Goal: Task Accomplishment & Management: Manage account settings

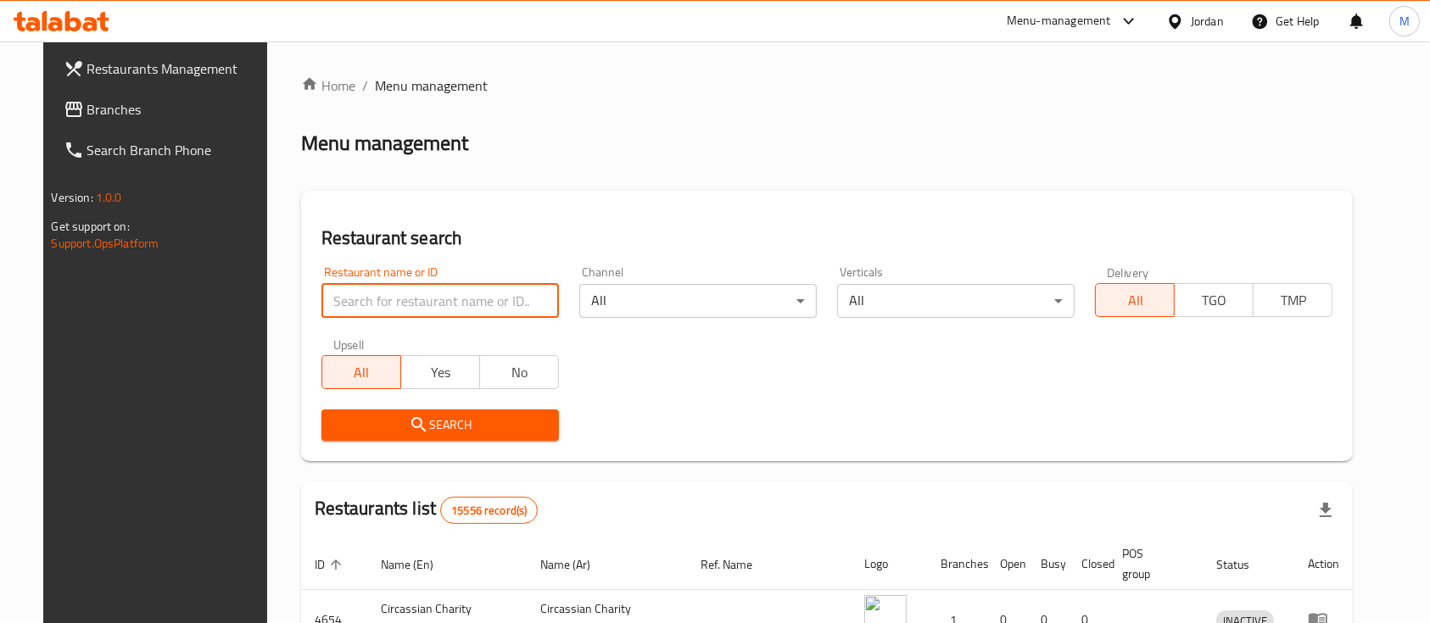
click at [418, 308] on input "search" at bounding box center [440, 301] width 238 height 34
type input "Active Mobile"
click button "Search" at bounding box center [440, 425] width 238 height 31
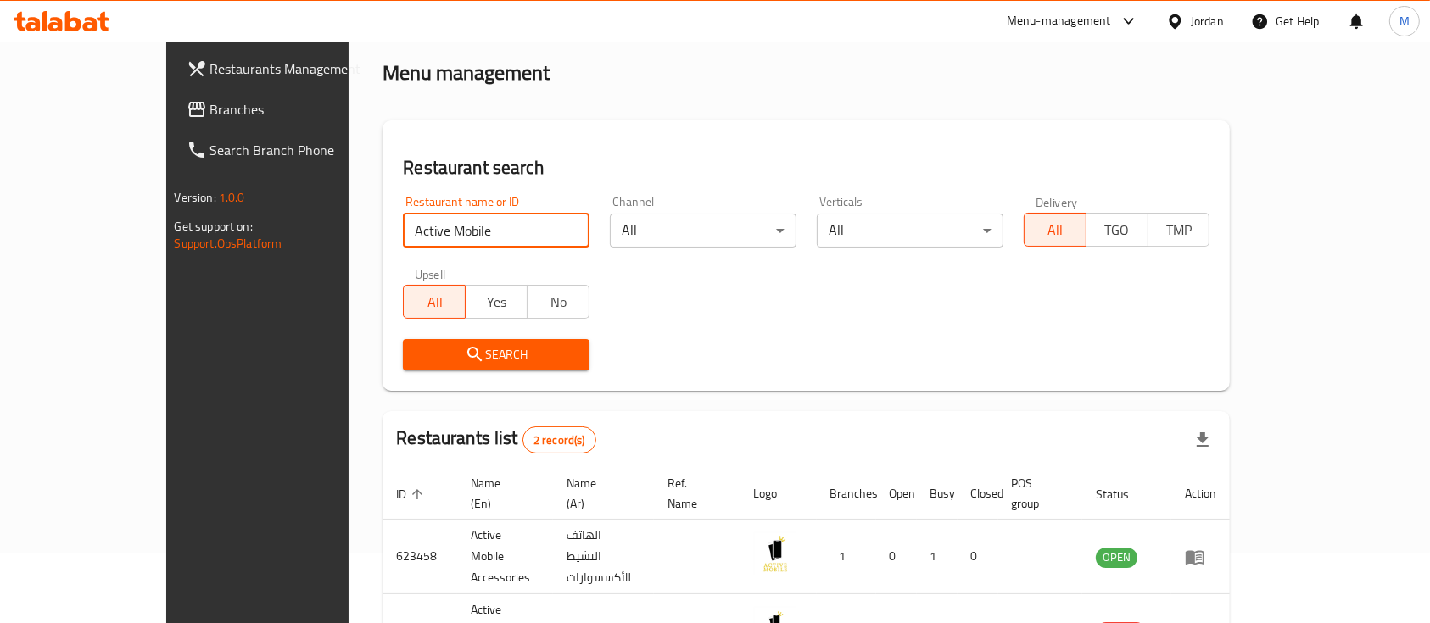
scroll to position [113, 0]
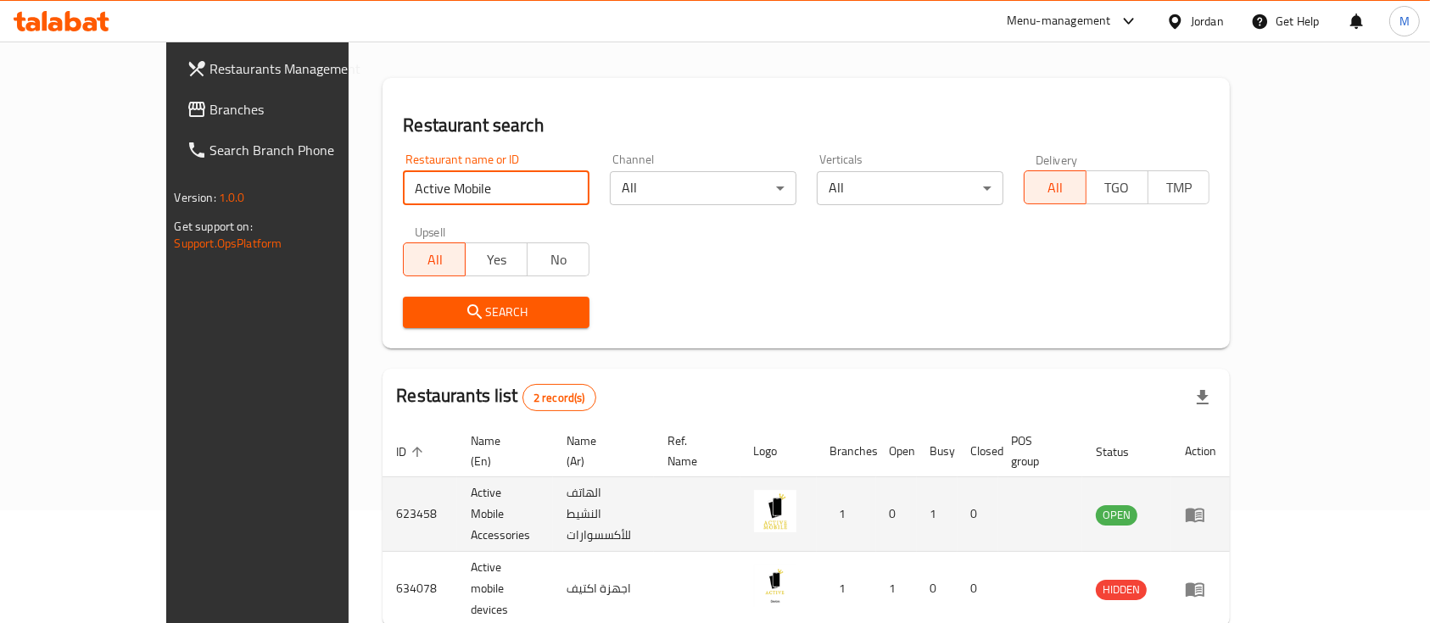
click at [383, 484] on td "623458" at bounding box center [420, 515] width 75 height 75
copy td "623458"
click at [457, 492] on td "Active Mobile Accessories" at bounding box center [505, 515] width 96 height 75
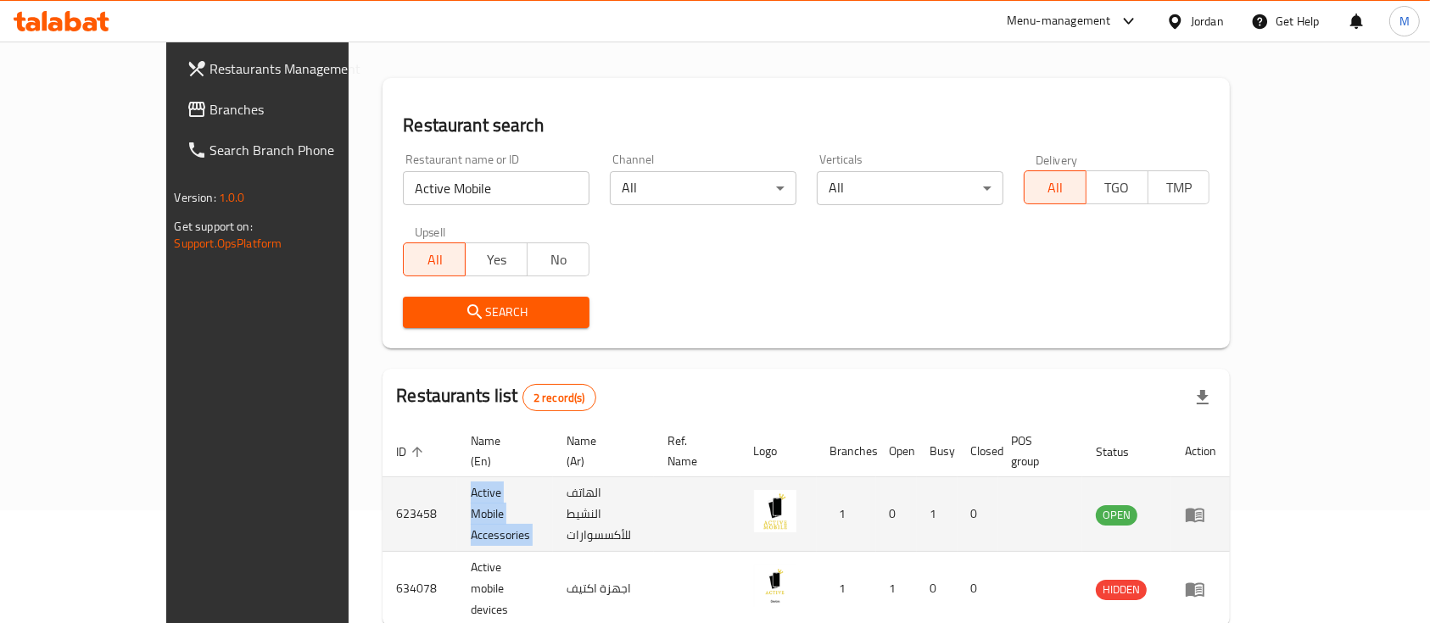
click at [457, 492] on td "Active Mobile Accessories" at bounding box center [505, 515] width 96 height 75
copy td "Active Mobile Accessories"
click at [383, 490] on td "623458" at bounding box center [420, 515] width 75 height 75
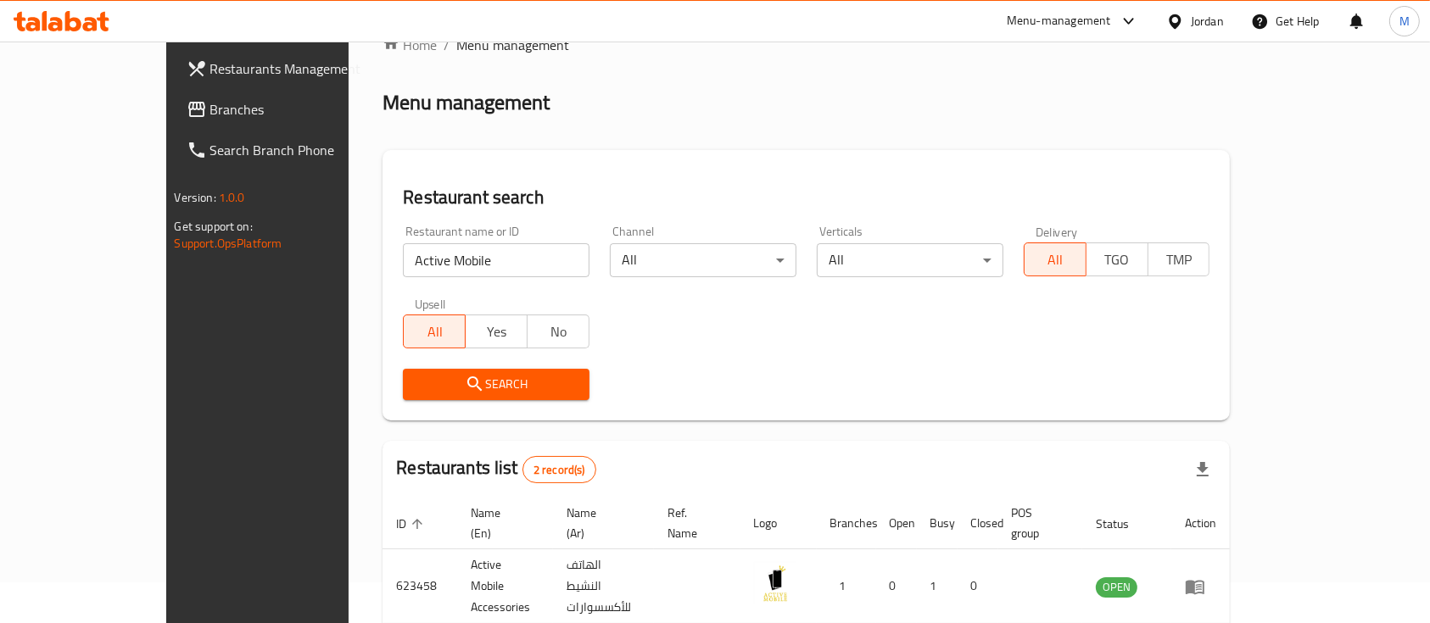
scroll to position [0, 0]
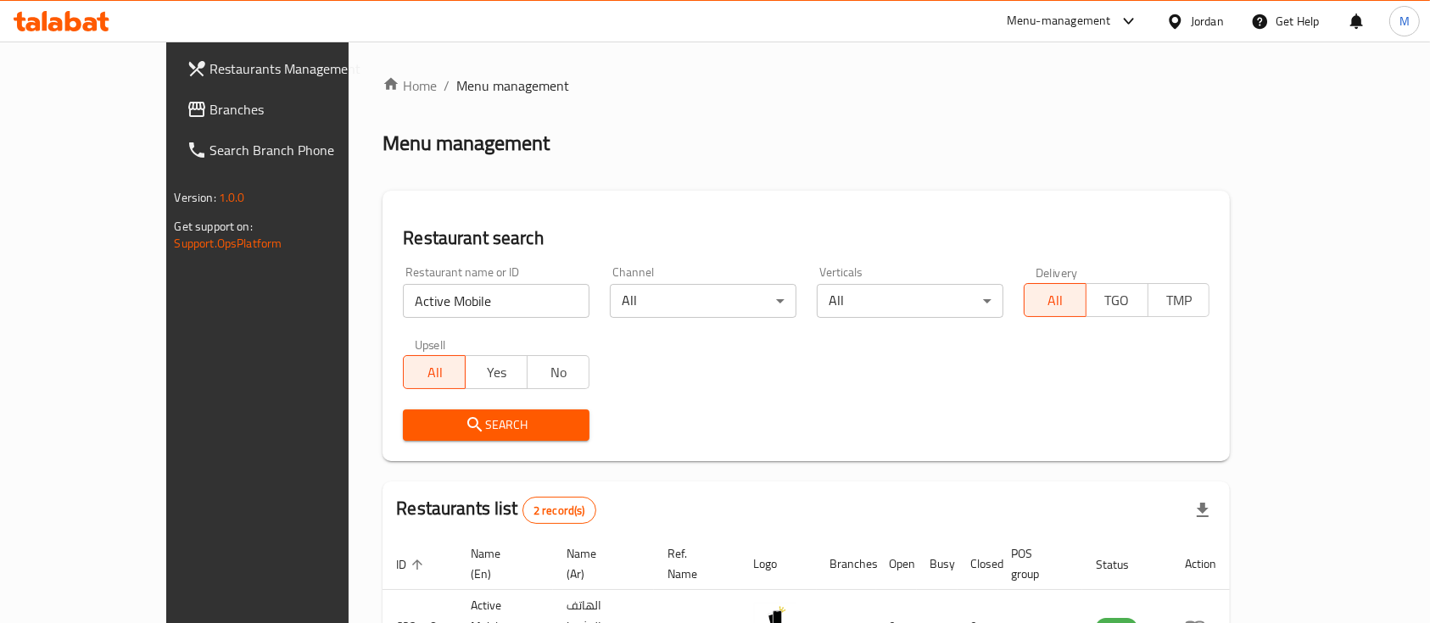
drag, startPoint x: 415, startPoint y: 316, endPoint x: 277, endPoint y: 316, distance: 138.3
click at [383, 316] on div "Restaurant search Restaurant name or ID Active Mobile Restaurant name or ID Cha…" at bounding box center [806, 326] width 847 height 271
drag, startPoint x: 506, startPoint y: 170, endPoint x: 523, endPoint y: 184, distance: 21.7
click at [506, 171] on div "Home / Menu management Menu management Restaurant search Restaurant name or ID …" at bounding box center [806, 436] width 847 height 722
click at [414, 294] on input "search" at bounding box center [496, 301] width 187 height 34
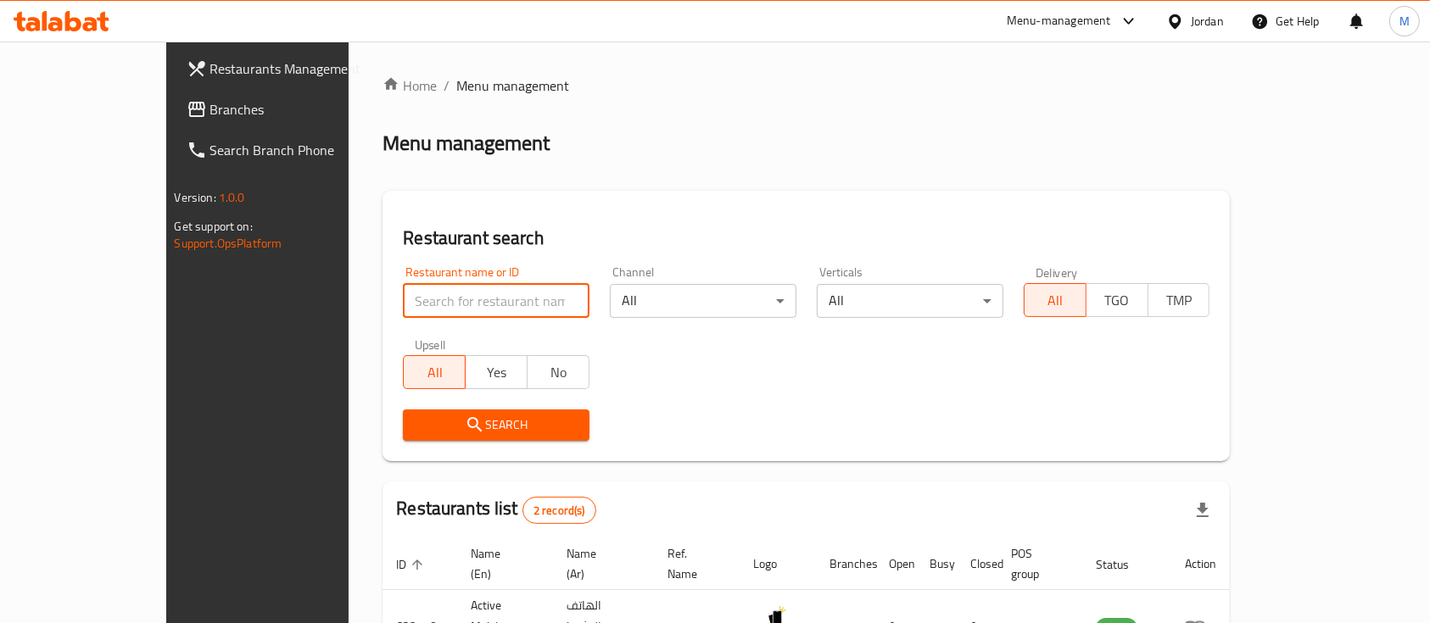
click at [503, 235] on h2 "Restaurant search" at bounding box center [806, 238] width 807 height 25
drag, startPoint x: 1282, startPoint y: 131, endPoint x: 1288, endPoint y: 138, distance: 9.6
click at [1230, 131] on div "Menu management" at bounding box center [806, 143] width 847 height 27
click at [800, 122] on div "Home / Menu management Menu management Restaurant search Restaurant name or ID …" at bounding box center [806, 436] width 847 height 722
click at [434, 310] on input "search" at bounding box center [496, 301] width 187 height 34
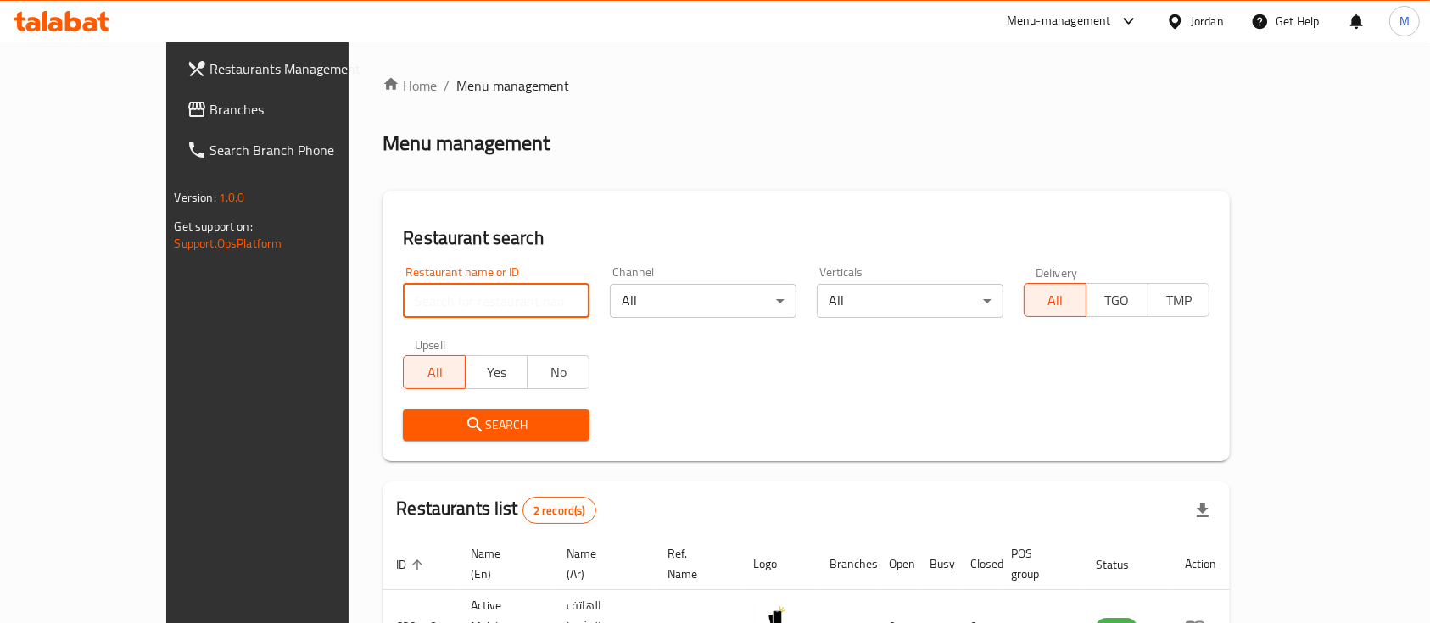
type input "h"
click at [426, 305] on input "search" at bounding box center [496, 301] width 187 height 34
type input "s"
type input "ا"
click button "Search" at bounding box center [496, 425] width 187 height 31
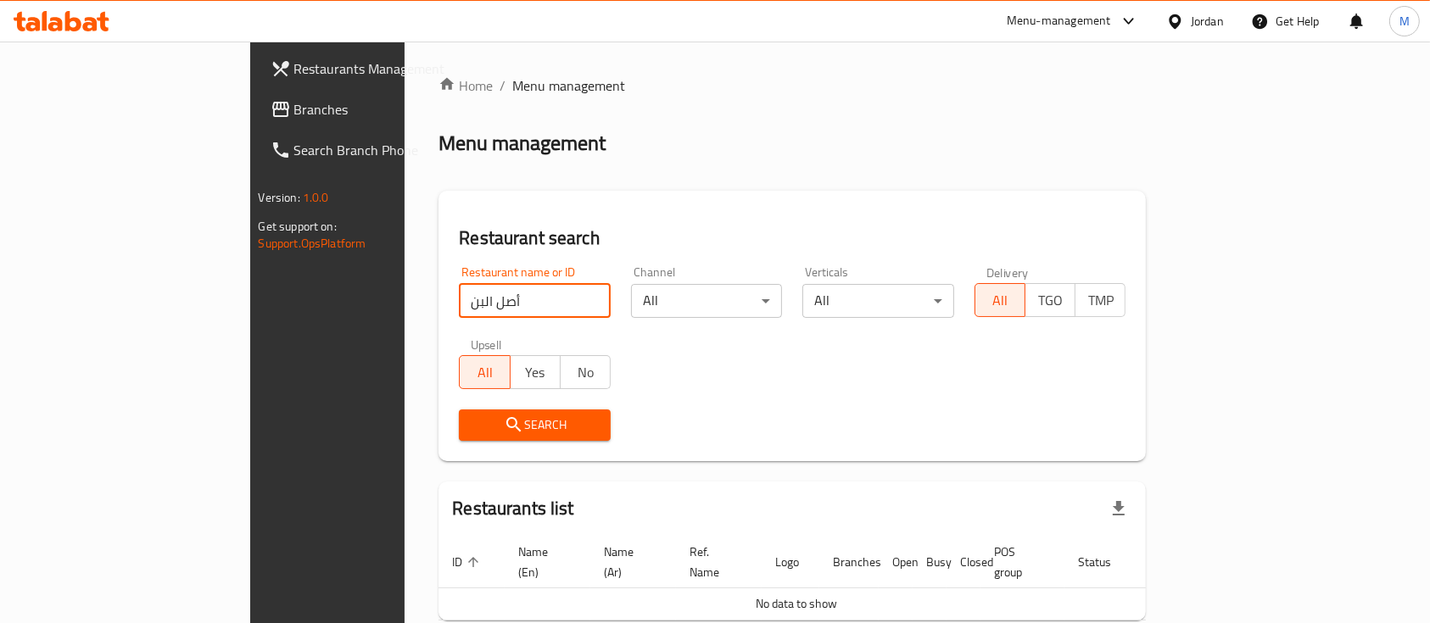
scroll to position [69, 0]
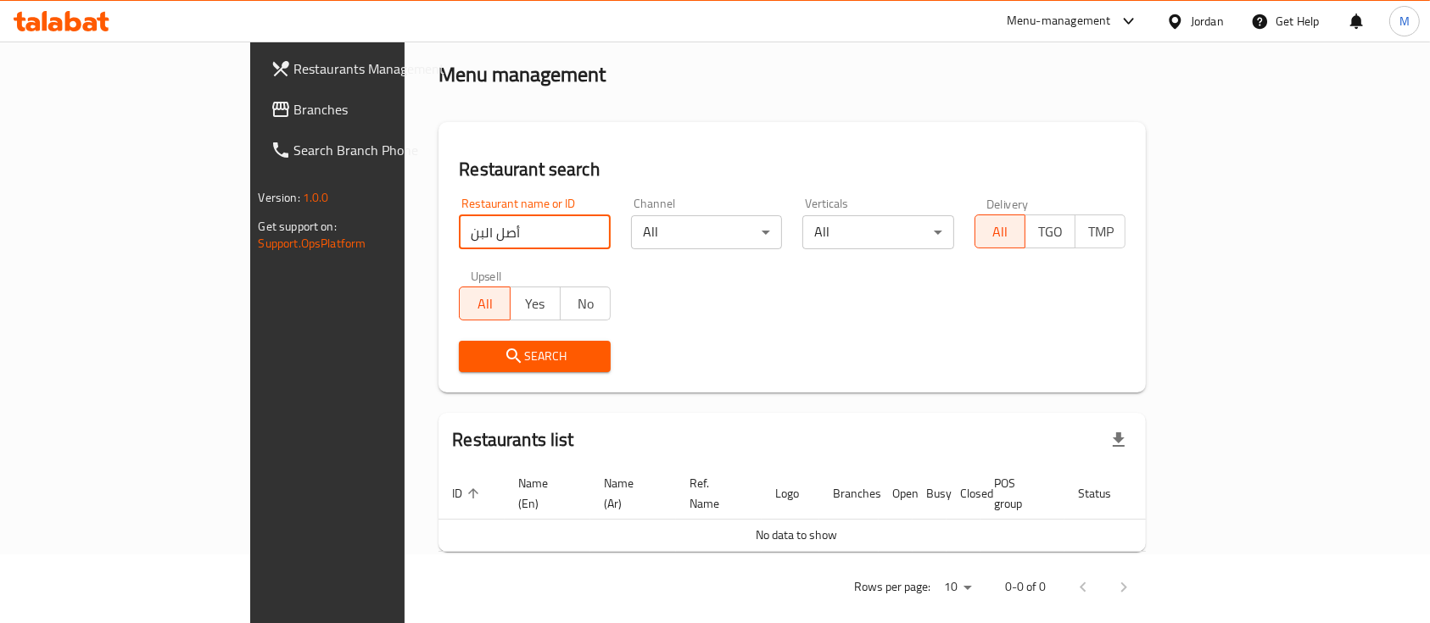
click at [459, 228] on input "أصل البن" at bounding box center [535, 232] width 152 height 34
type input "اصل البن"
click button "Search" at bounding box center [535, 356] width 152 height 31
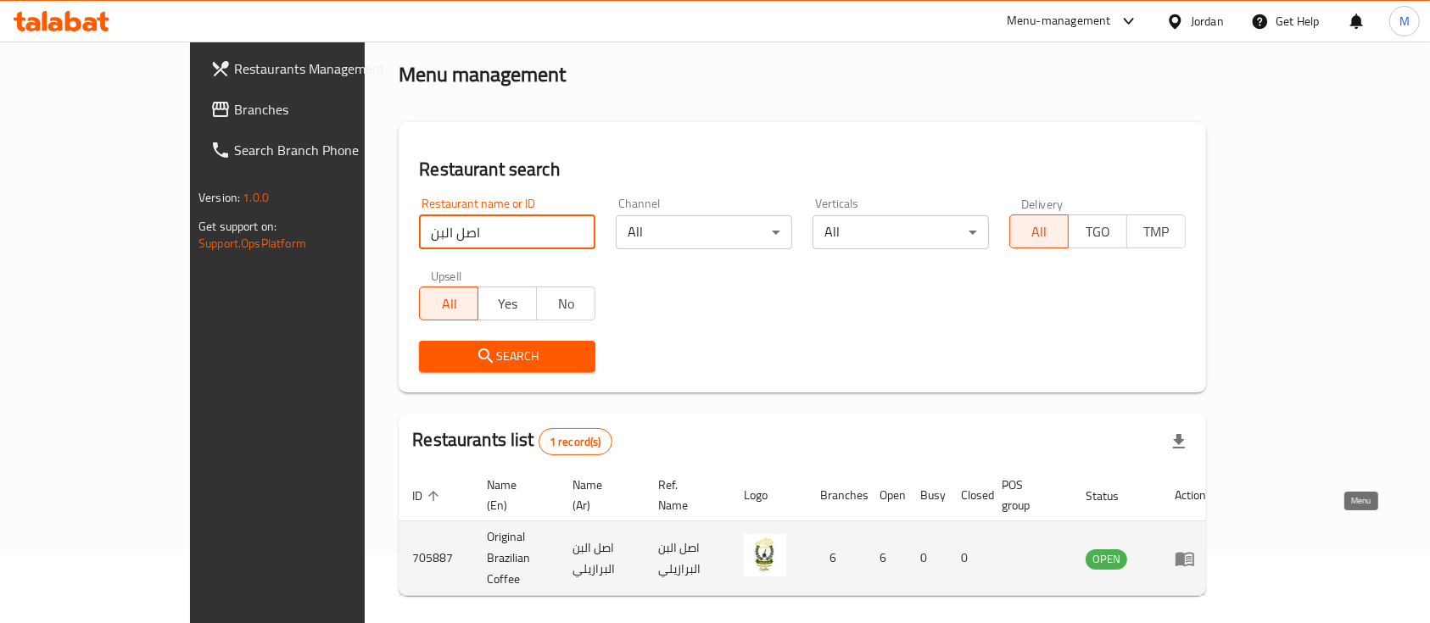
click at [1194, 552] on icon "enhanced table" at bounding box center [1185, 559] width 19 height 14
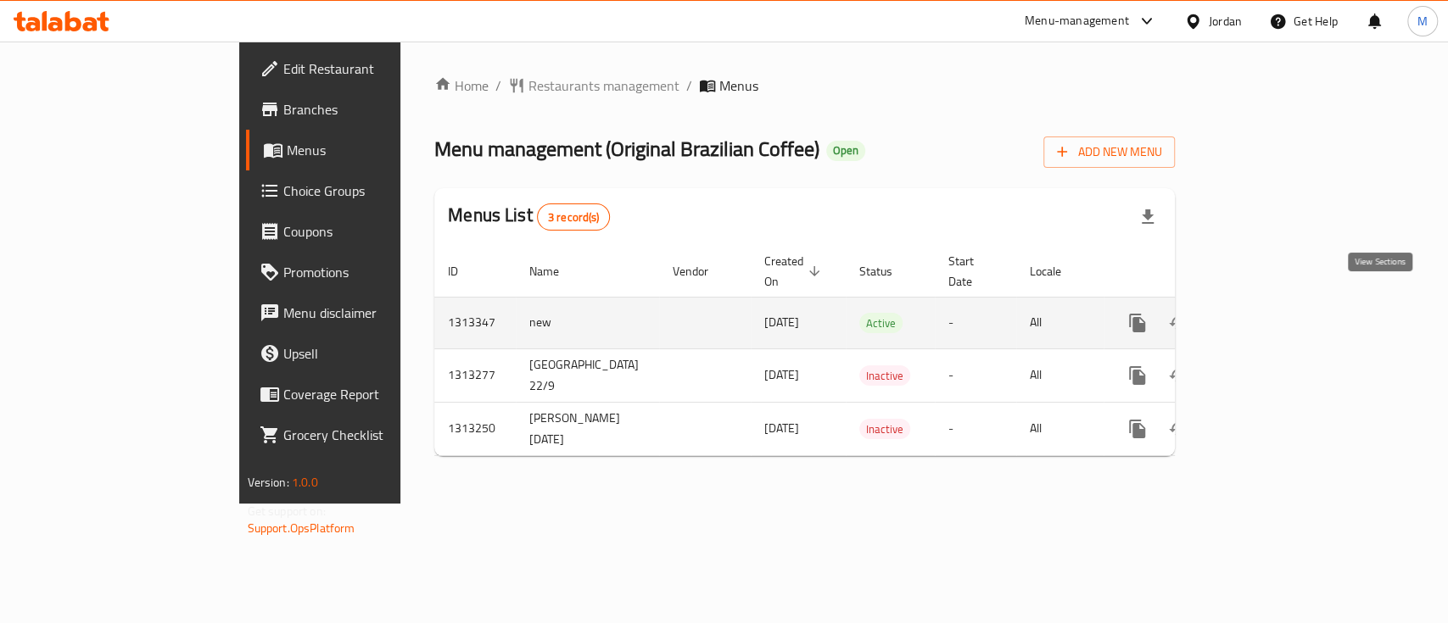
click at [1267, 316] on icon "enhanced table" at bounding box center [1259, 323] width 15 height 15
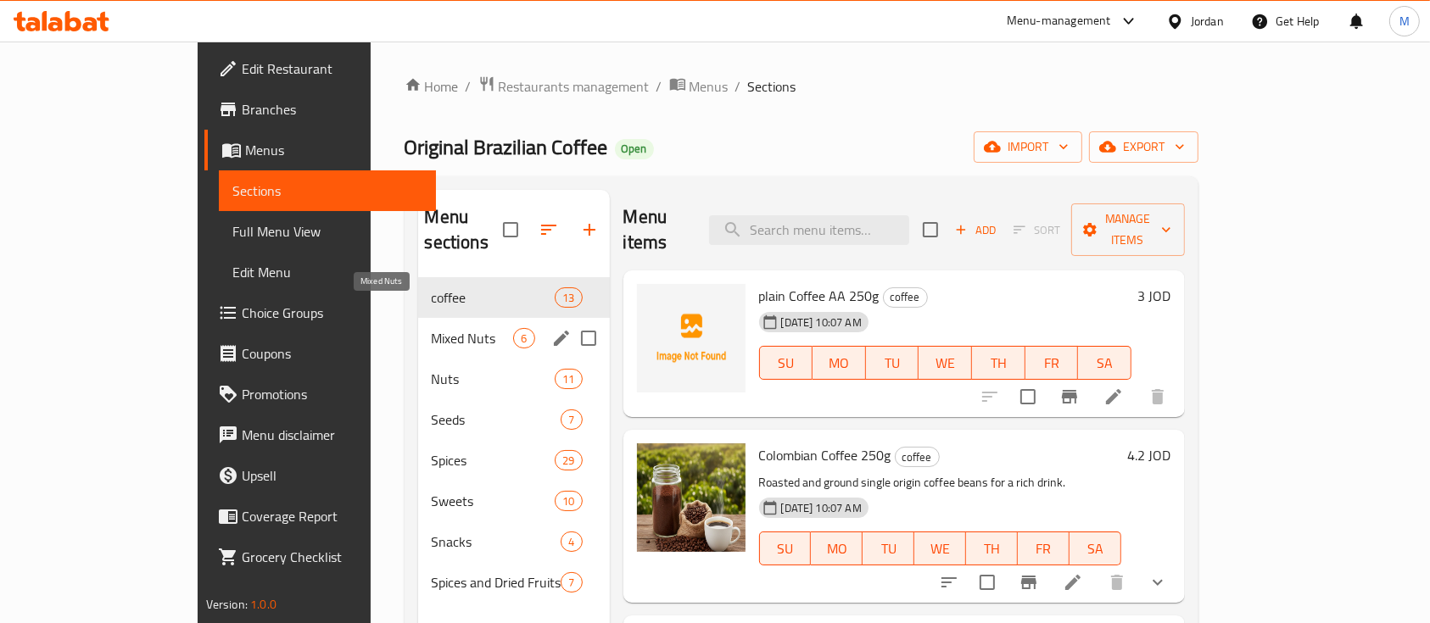
drag, startPoint x: 337, startPoint y: 310, endPoint x: 453, endPoint y: 304, distance: 116.4
click at [432, 328] on span "Mixed Nuts" at bounding box center [473, 338] width 82 height 20
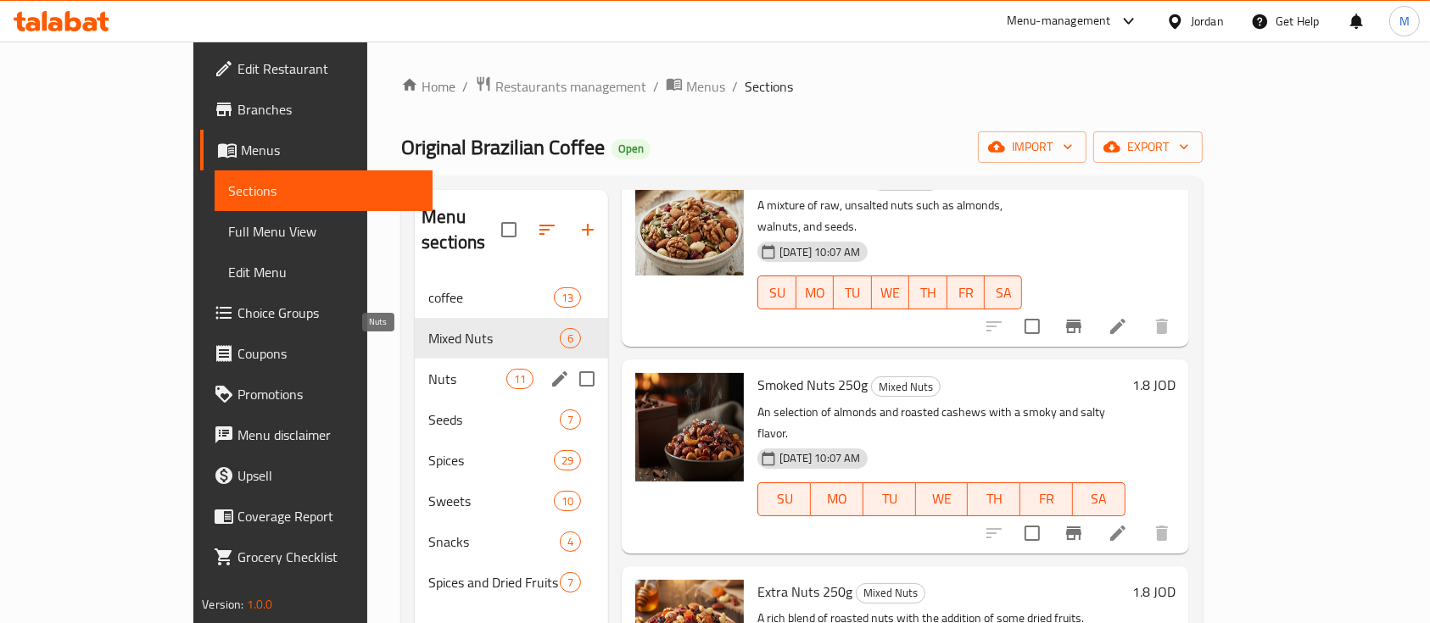
click at [428, 369] on span "Nuts" at bounding box center [467, 379] width 78 height 20
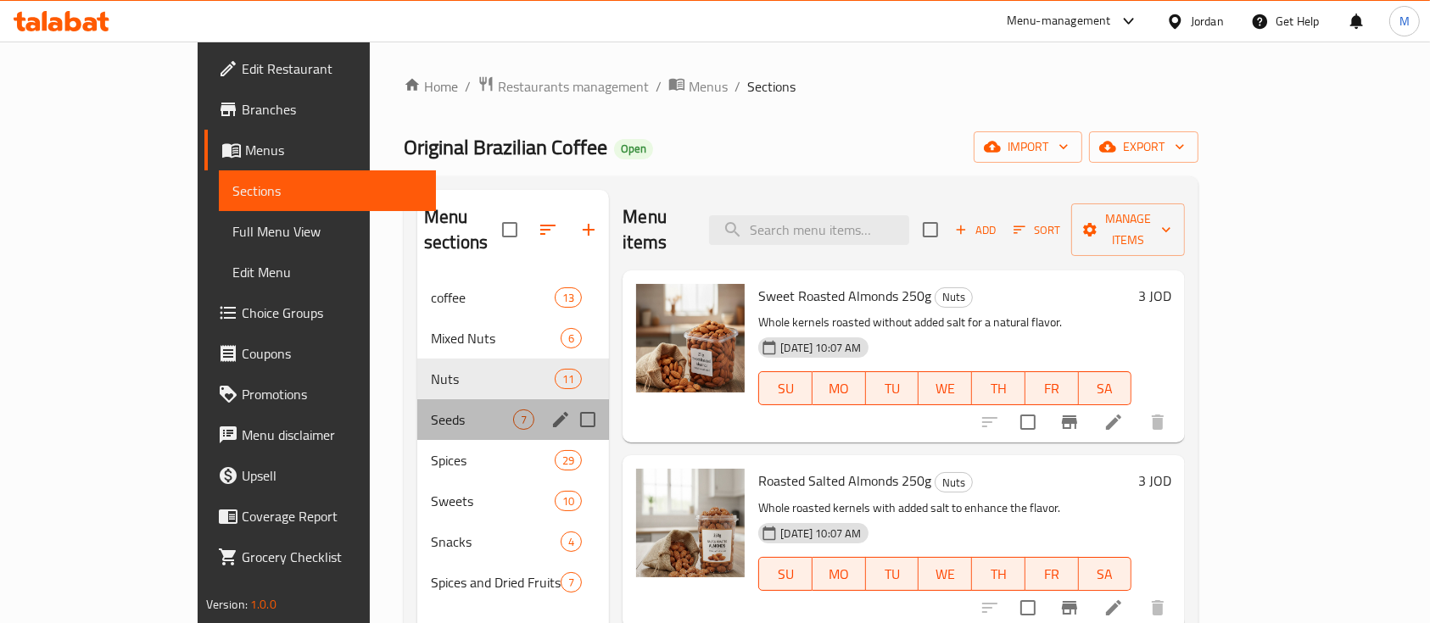
click at [417, 410] on div "Seeds 7" at bounding box center [513, 420] width 192 height 41
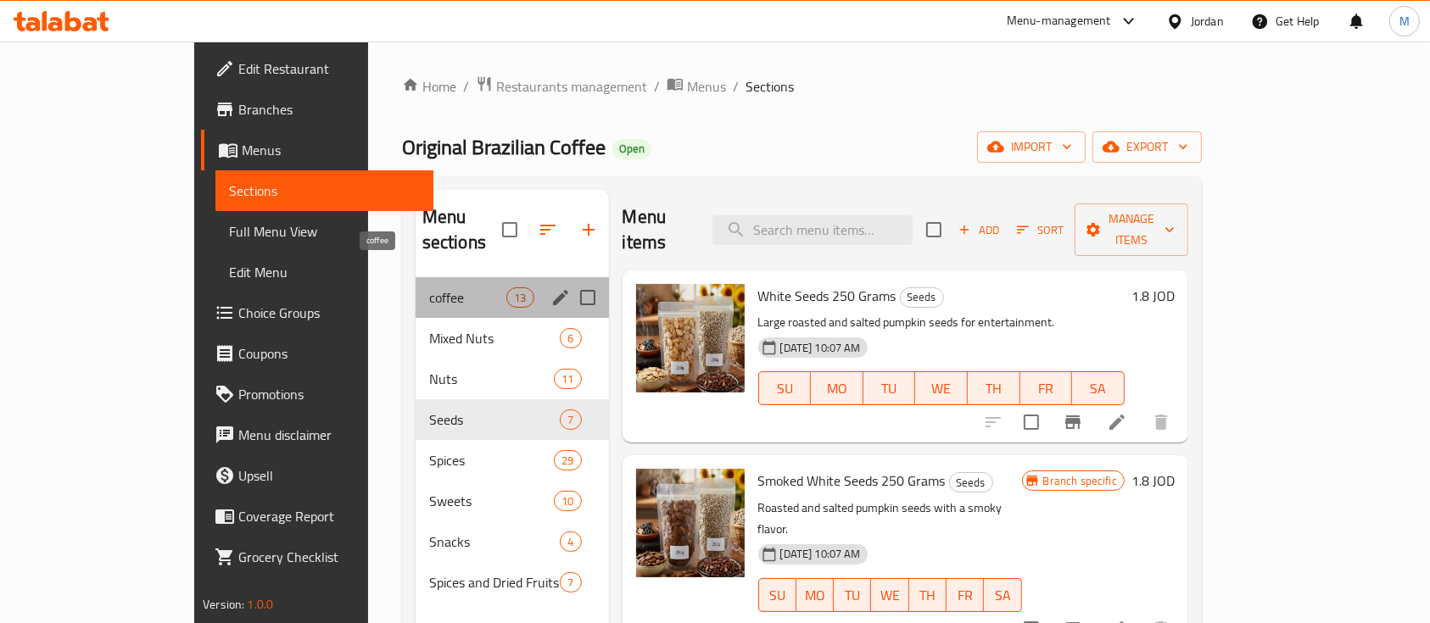
click at [429, 288] on span "coffee" at bounding box center [467, 298] width 77 height 20
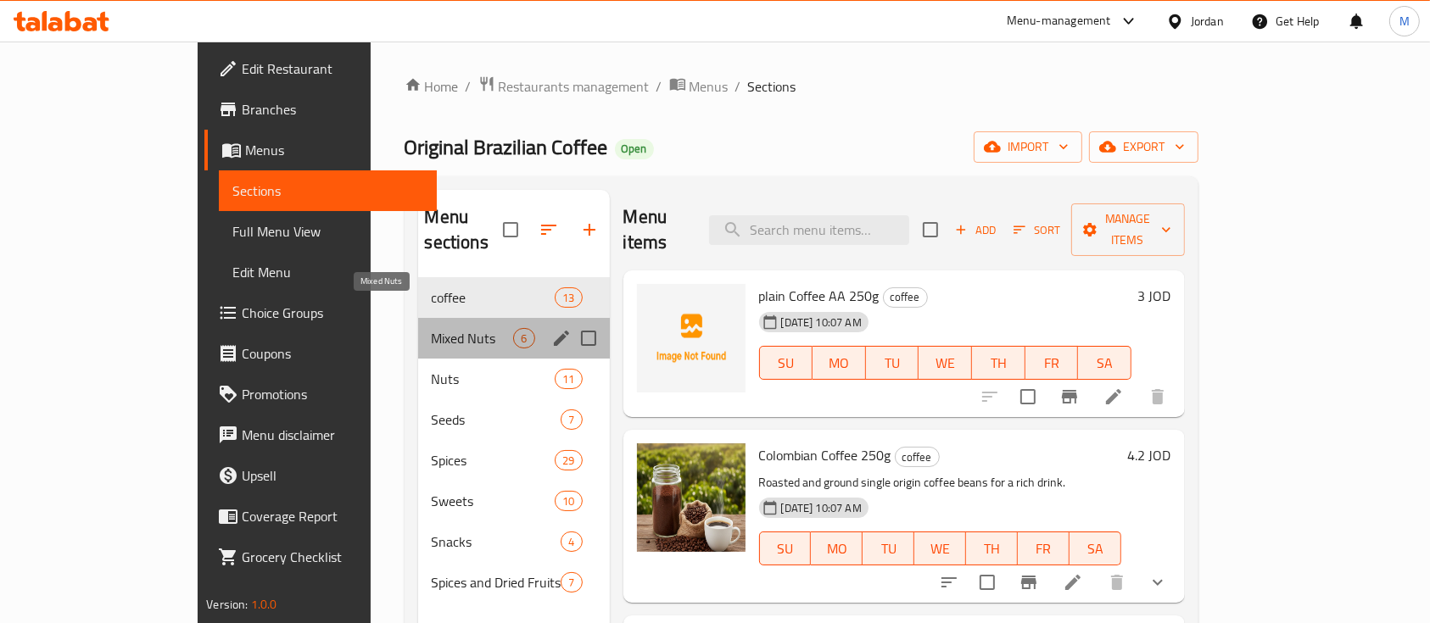
click at [432, 328] on span "Mixed Nuts" at bounding box center [473, 338] width 82 height 20
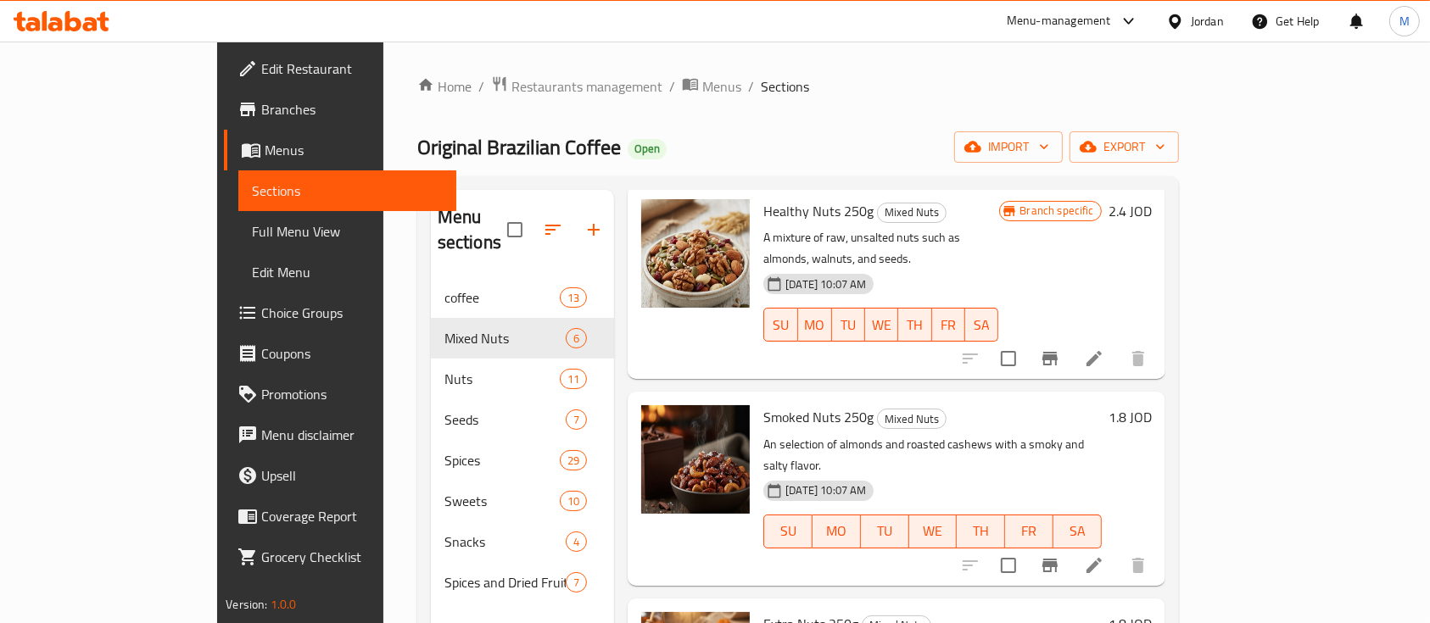
scroll to position [530, 0]
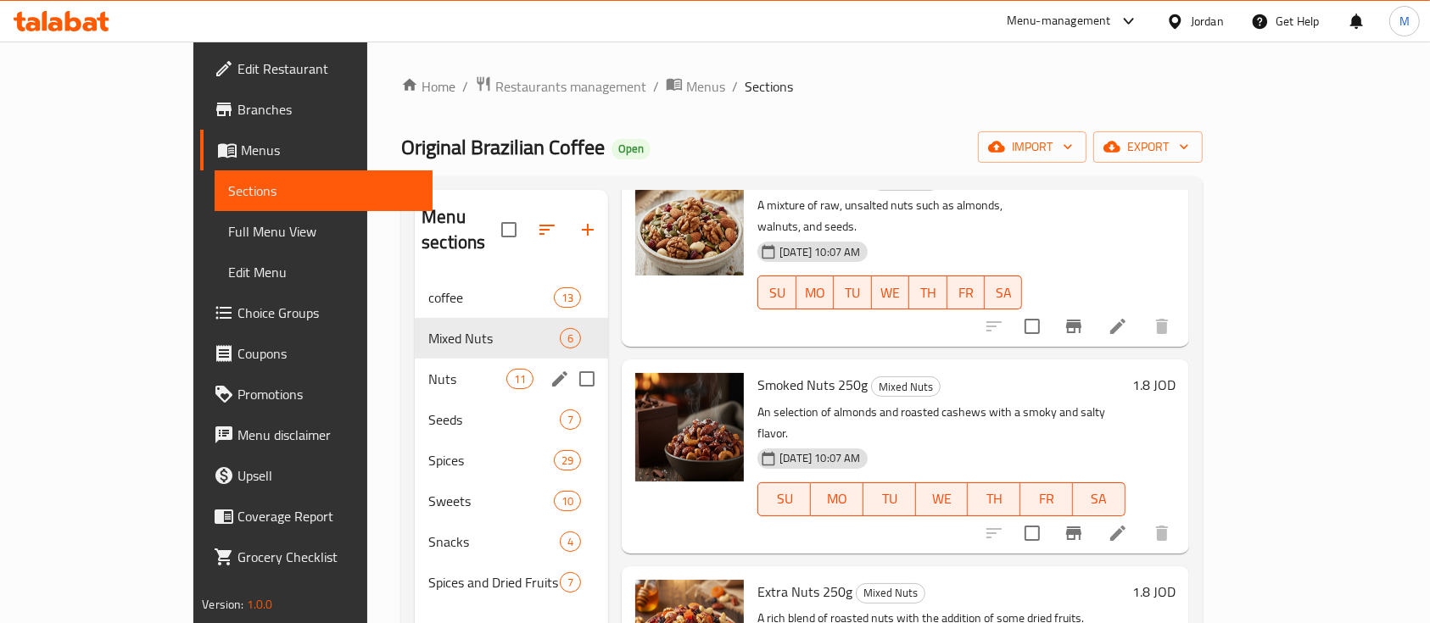
click at [428, 369] on span "Nuts" at bounding box center [467, 379] width 78 height 20
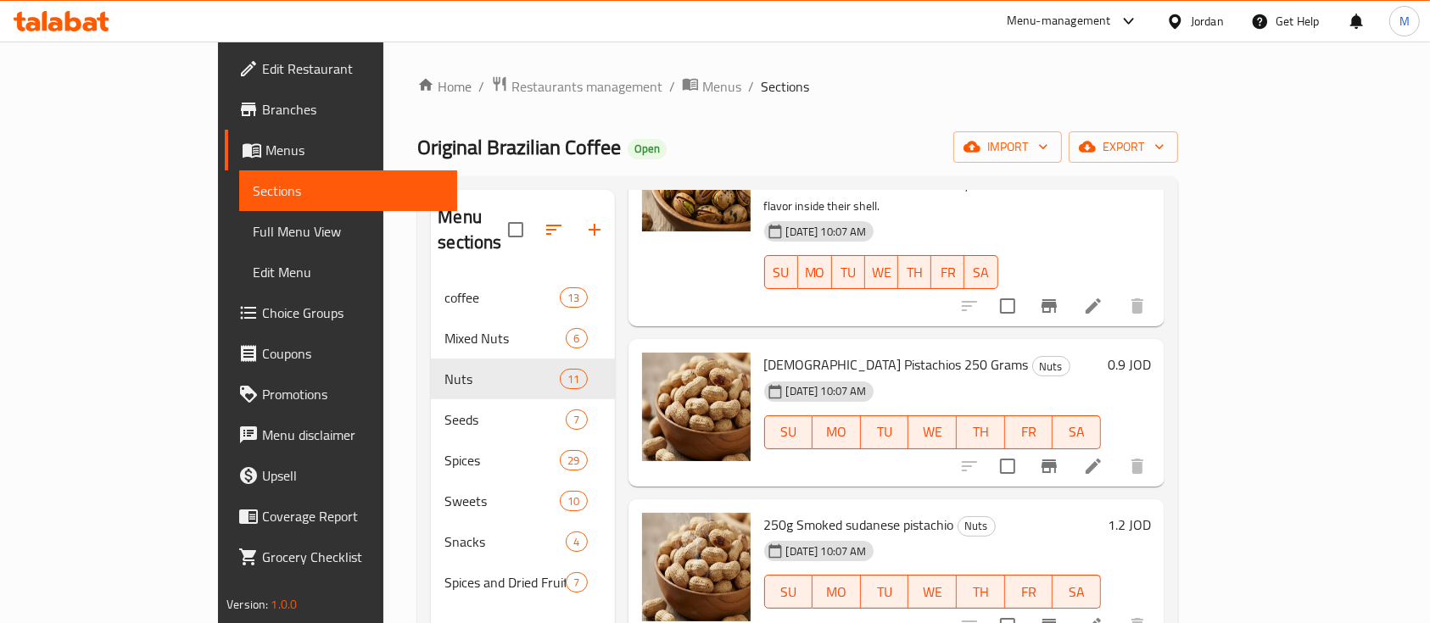
scroll to position [1316, 0]
click at [262, 109] on span "Branches" at bounding box center [353, 109] width 182 height 20
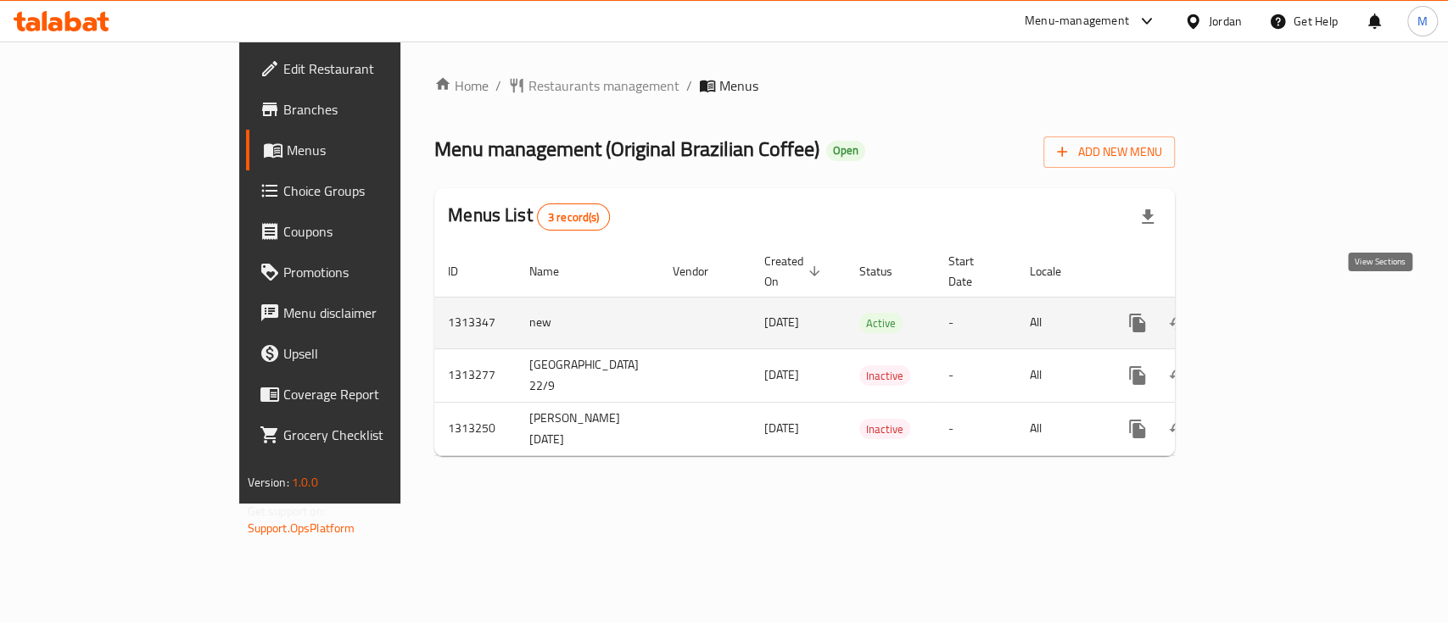
click at [1270, 313] on icon "enhanced table" at bounding box center [1259, 323] width 20 height 20
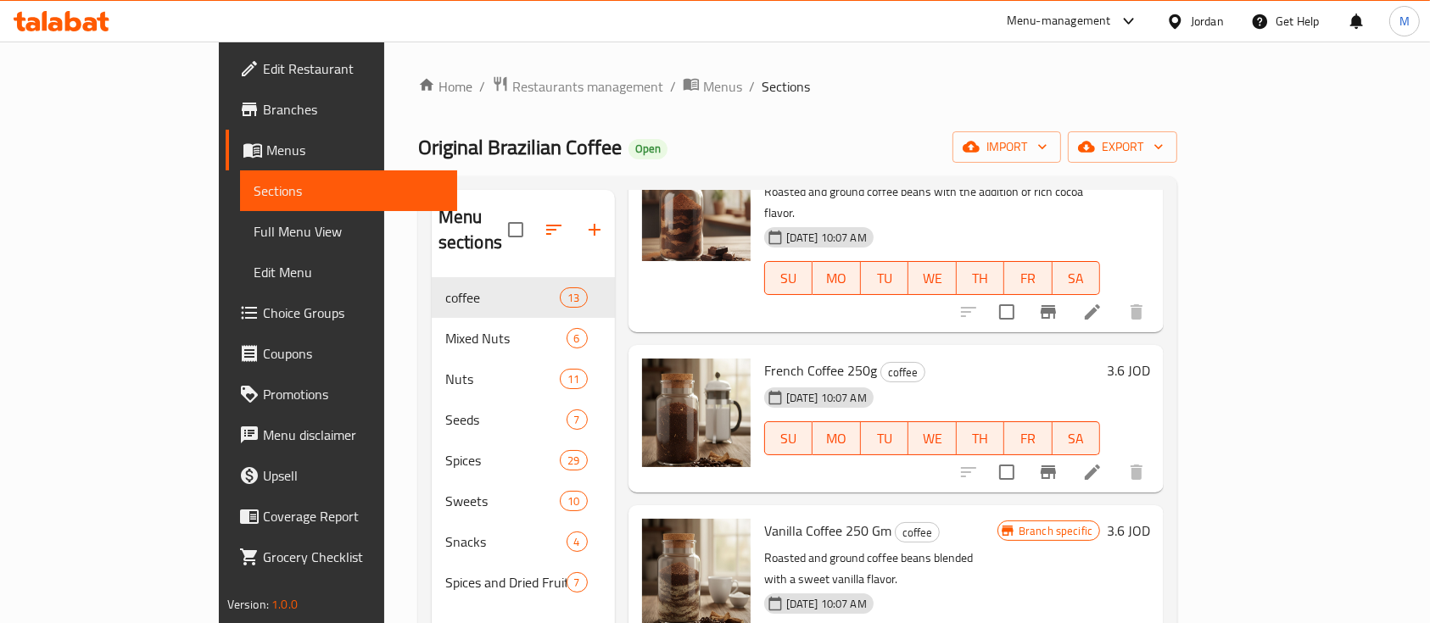
scroll to position [1701, 0]
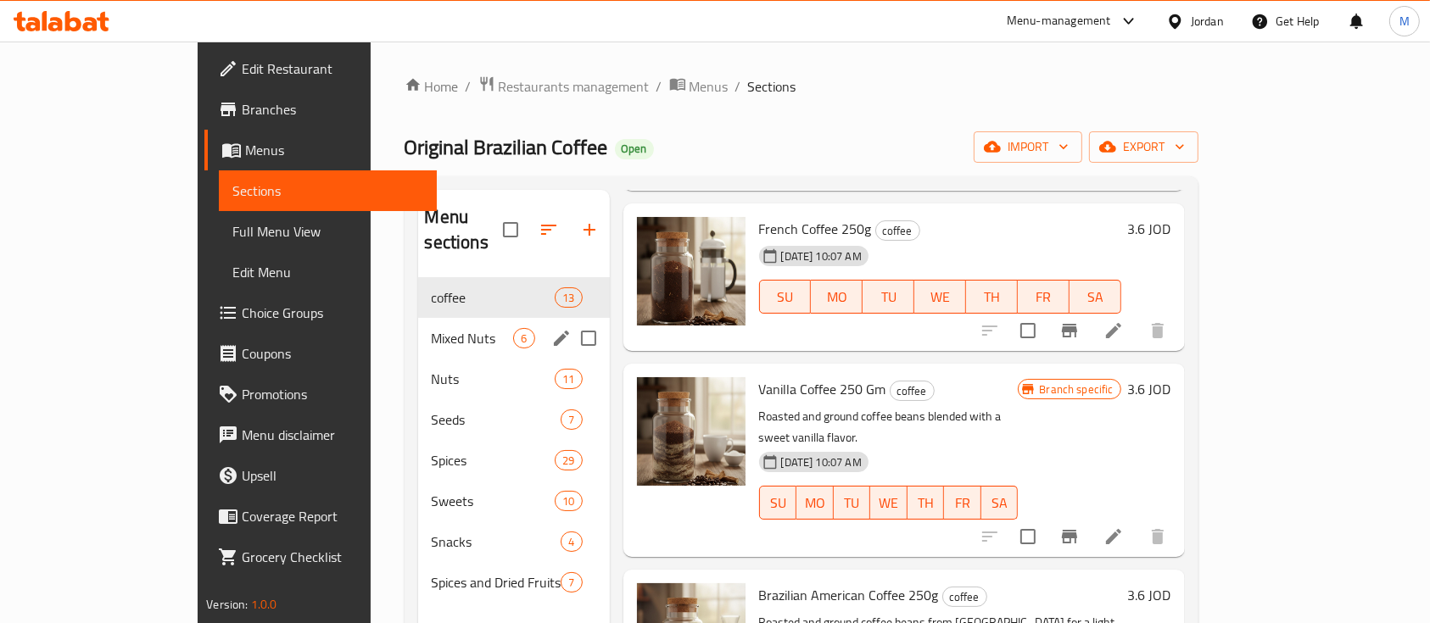
click at [432, 328] on span "Mixed Nuts" at bounding box center [473, 338] width 82 height 20
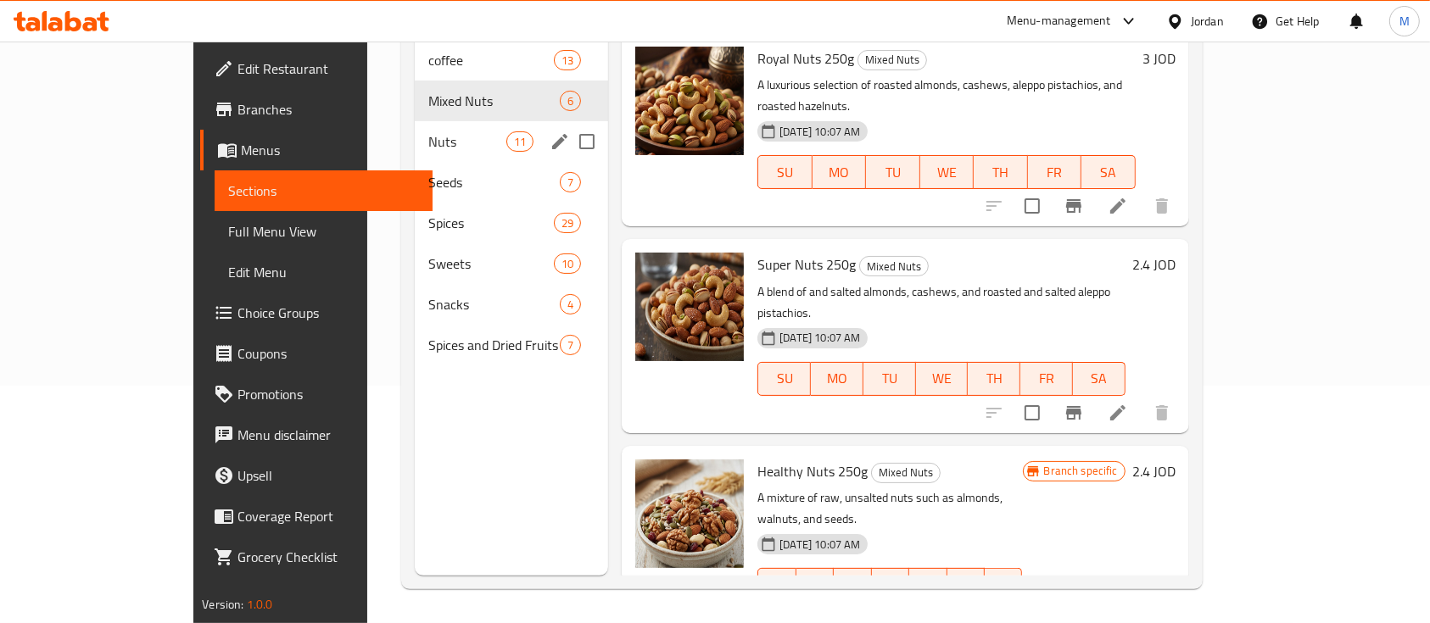
click at [415, 127] on div "Nuts 11" at bounding box center [511, 141] width 193 height 41
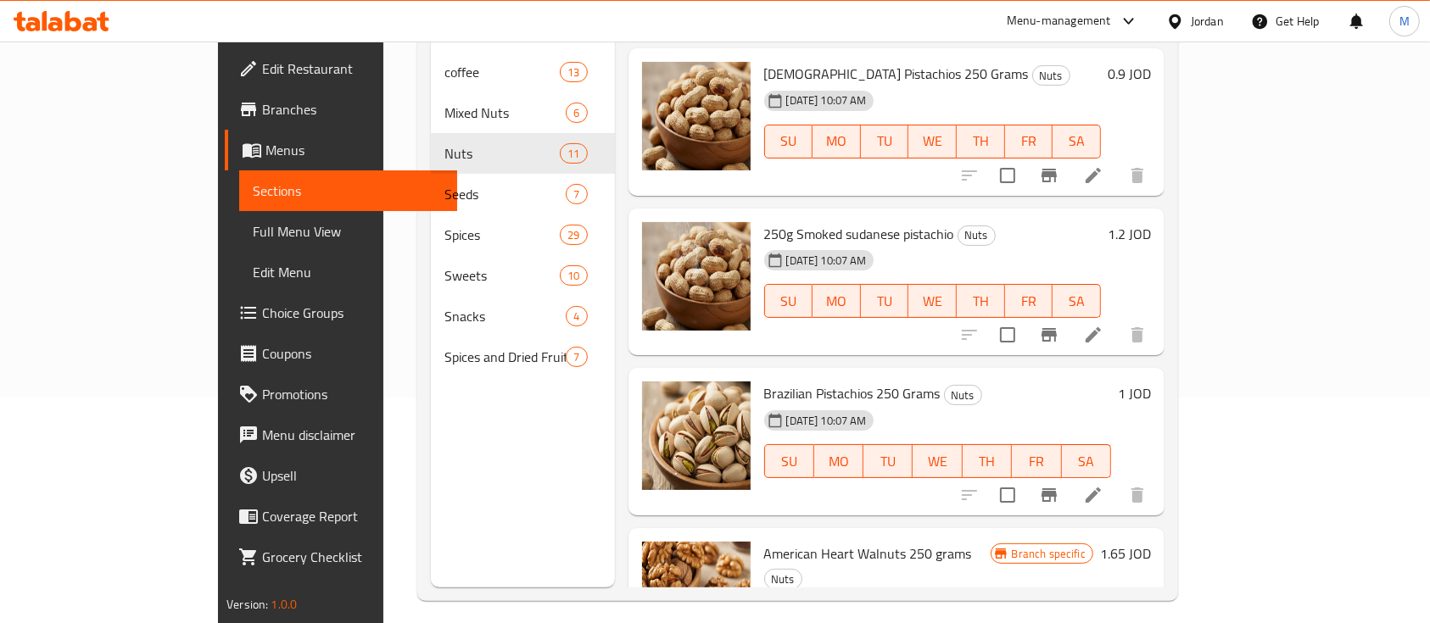
scroll to position [1268, 0]
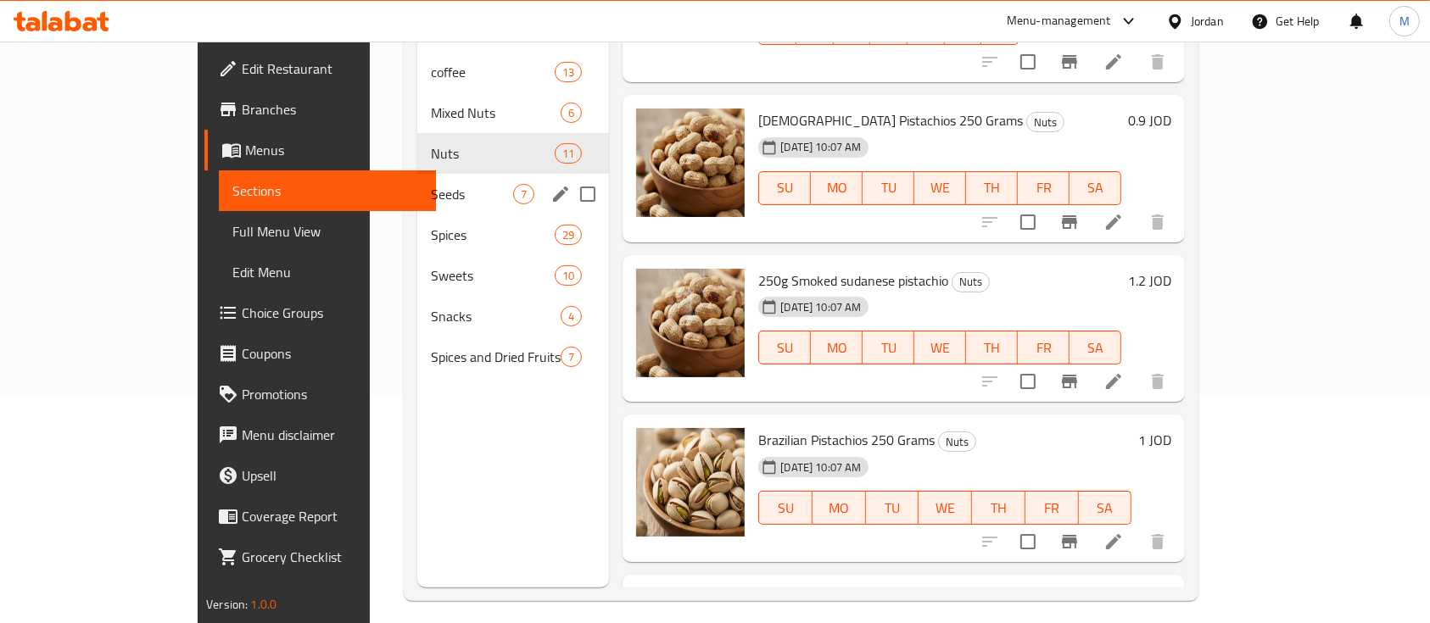
click at [431, 184] on span "Seeds" at bounding box center [472, 194] width 82 height 20
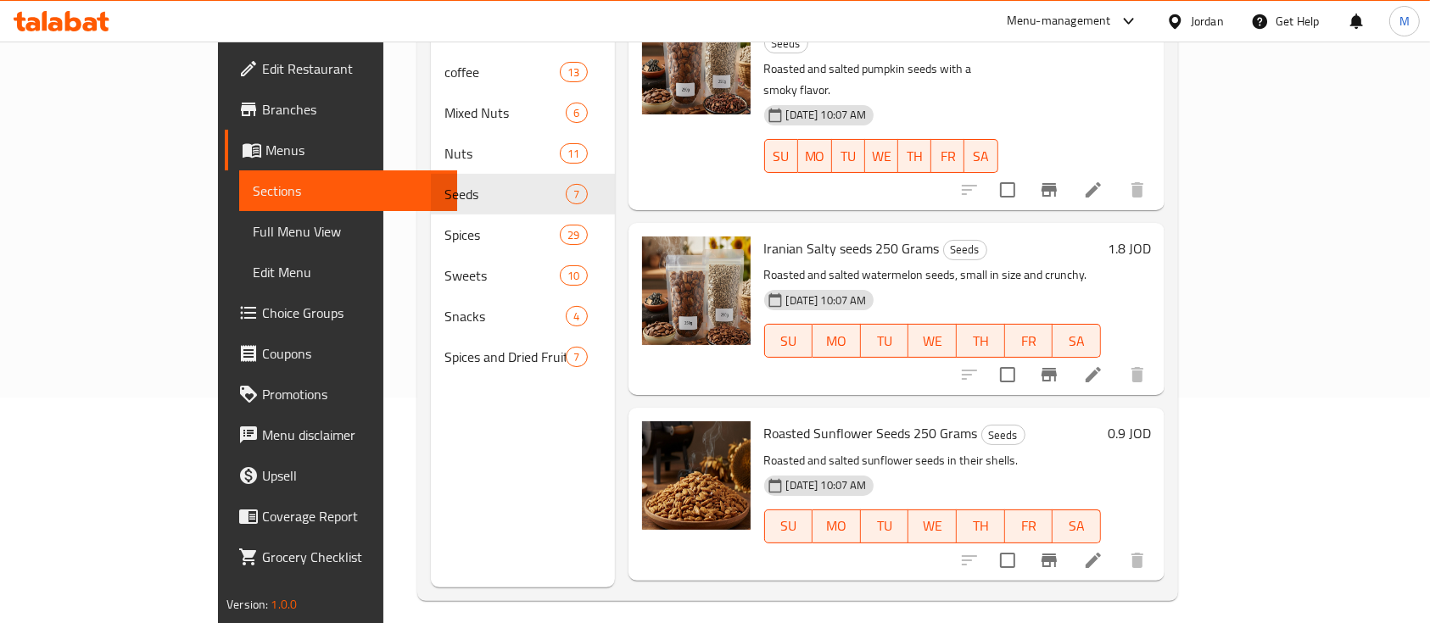
scroll to position [125, 0]
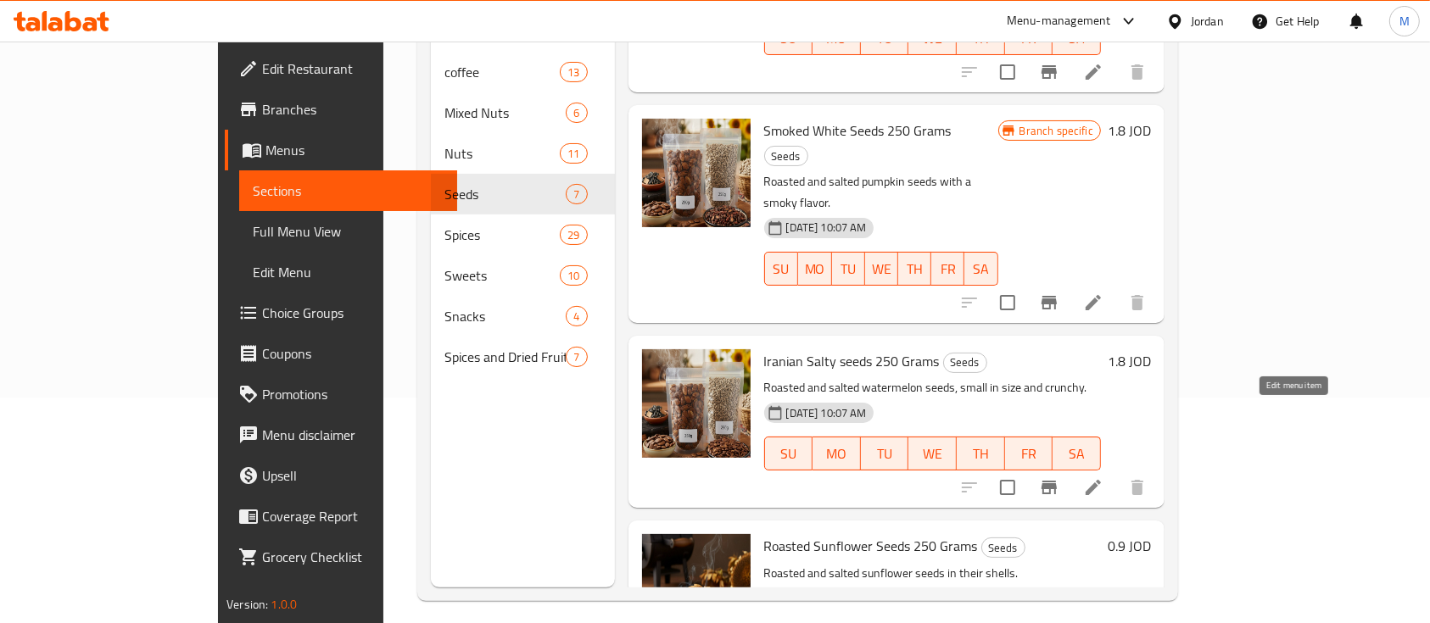
click at [1104, 478] on icon at bounding box center [1093, 488] width 20 height 20
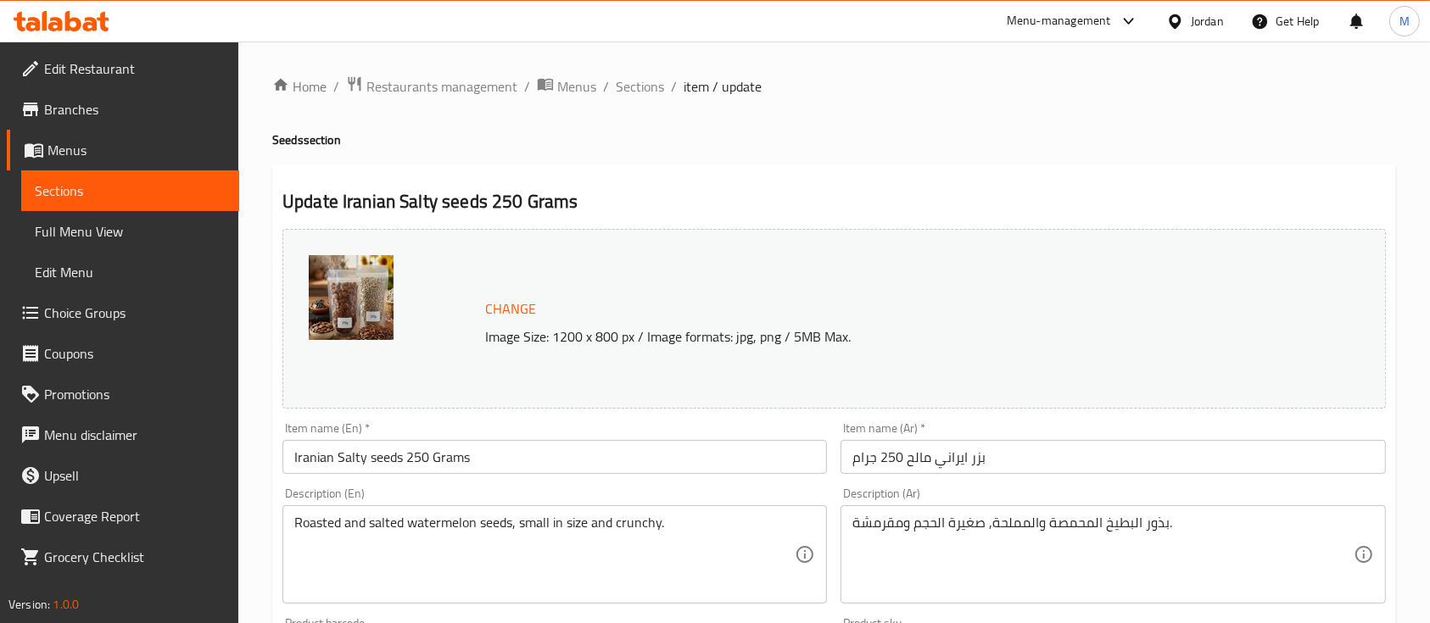
drag, startPoint x: 632, startPoint y: 84, endPoint x: 690, endPoint y: 127, distance: 72.8
click at [632, 84] on span "Sections" at bounding box center [640, 86] width 48 height 20
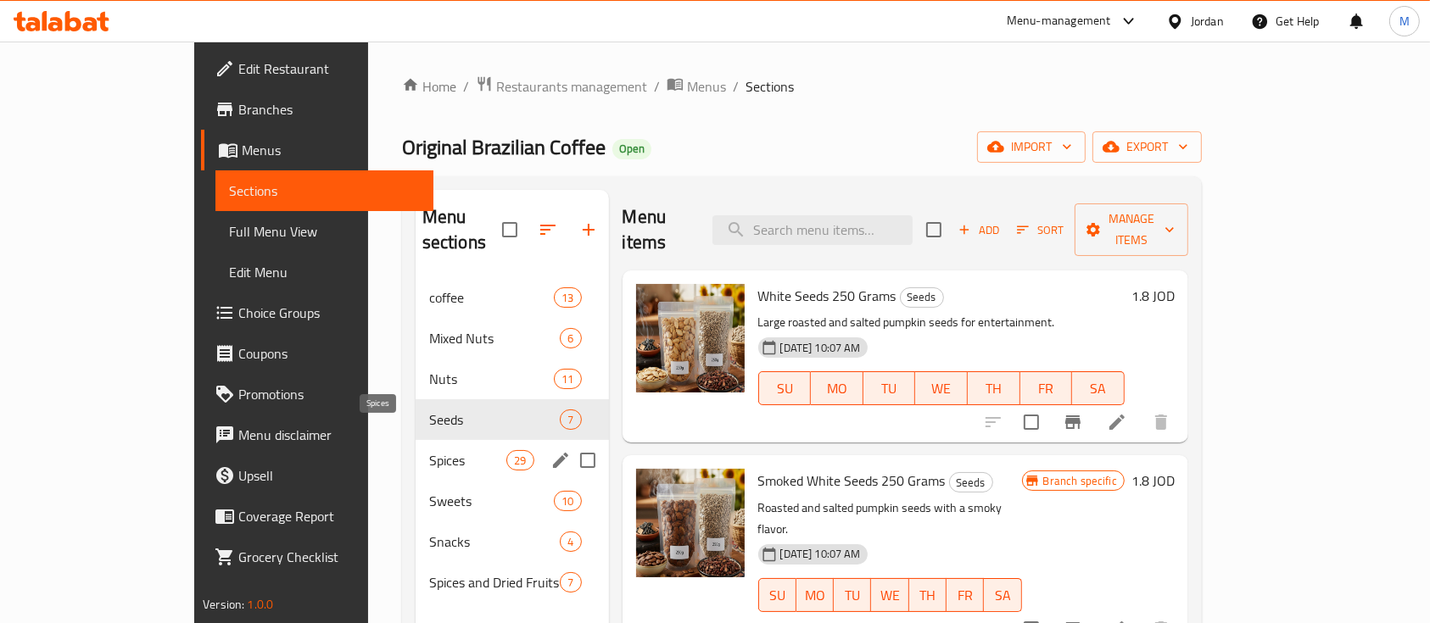
click at [429, 450] on span "Spices" at bounding box center [467, 460] width 77 height 20
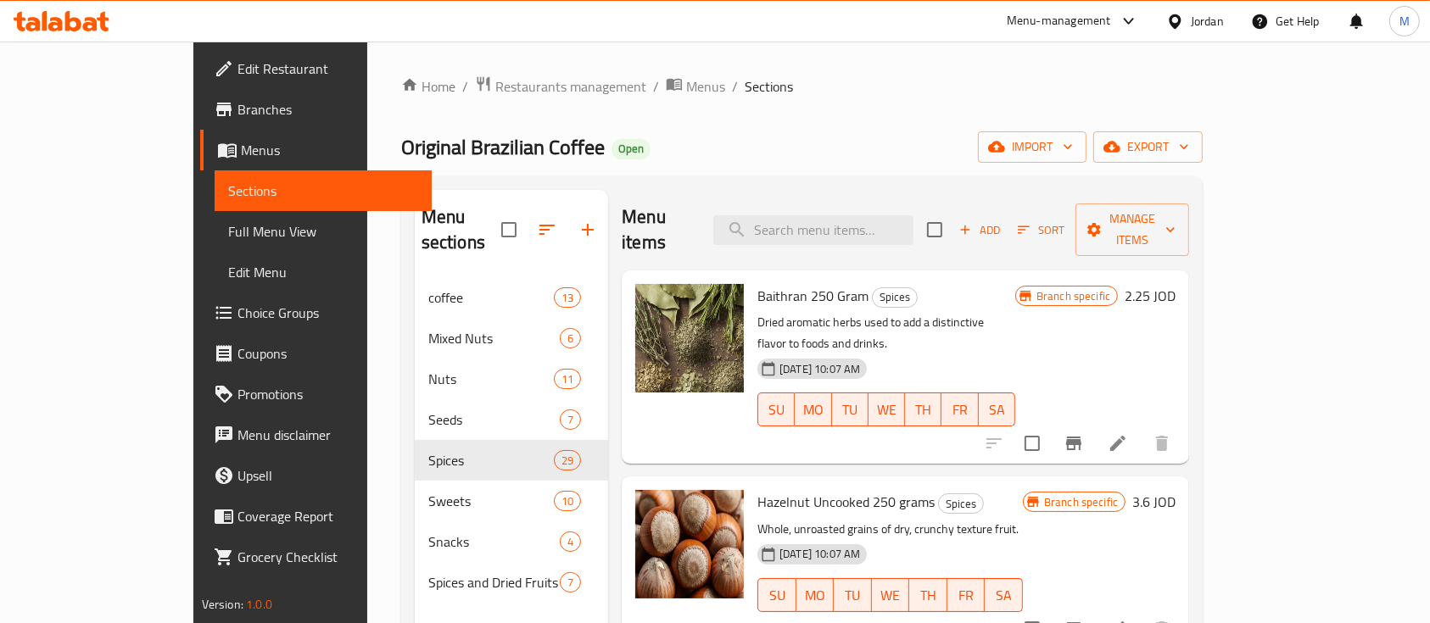
click at [238, 64] on span "Edit Restaurant" at bounding box center [329, 69] width 182 height 20
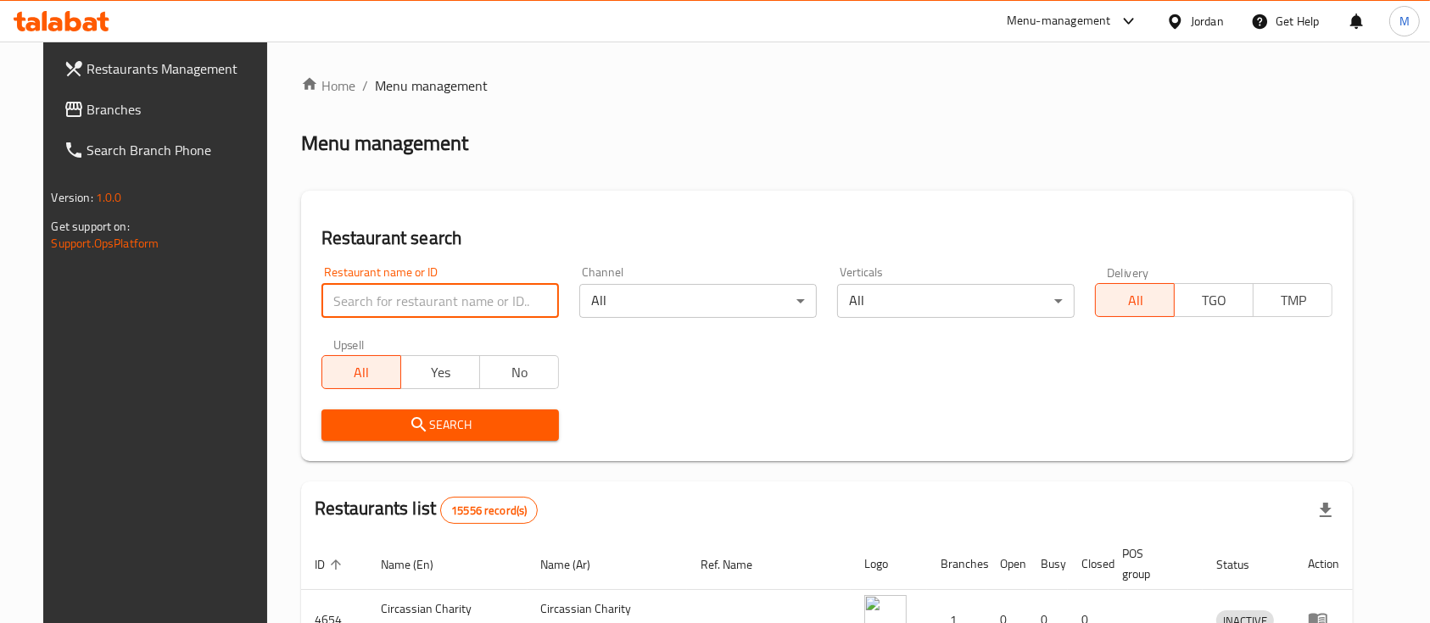
click at [403, 293] on input "search" at bounding box center [440, 301] width 238 height 34
type input "س"
type input "الريحان"
click button "Search" at bounding box center [440, 425] width 238 height 31
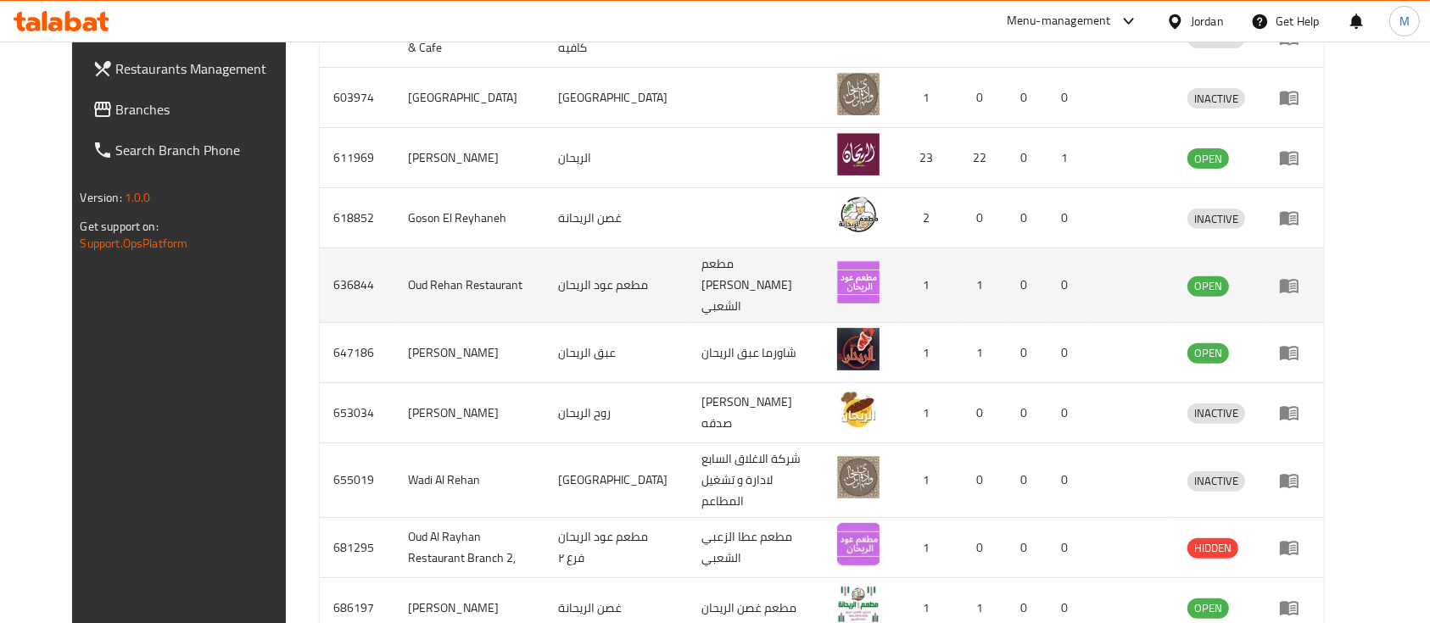
scroll to position [540, 0]
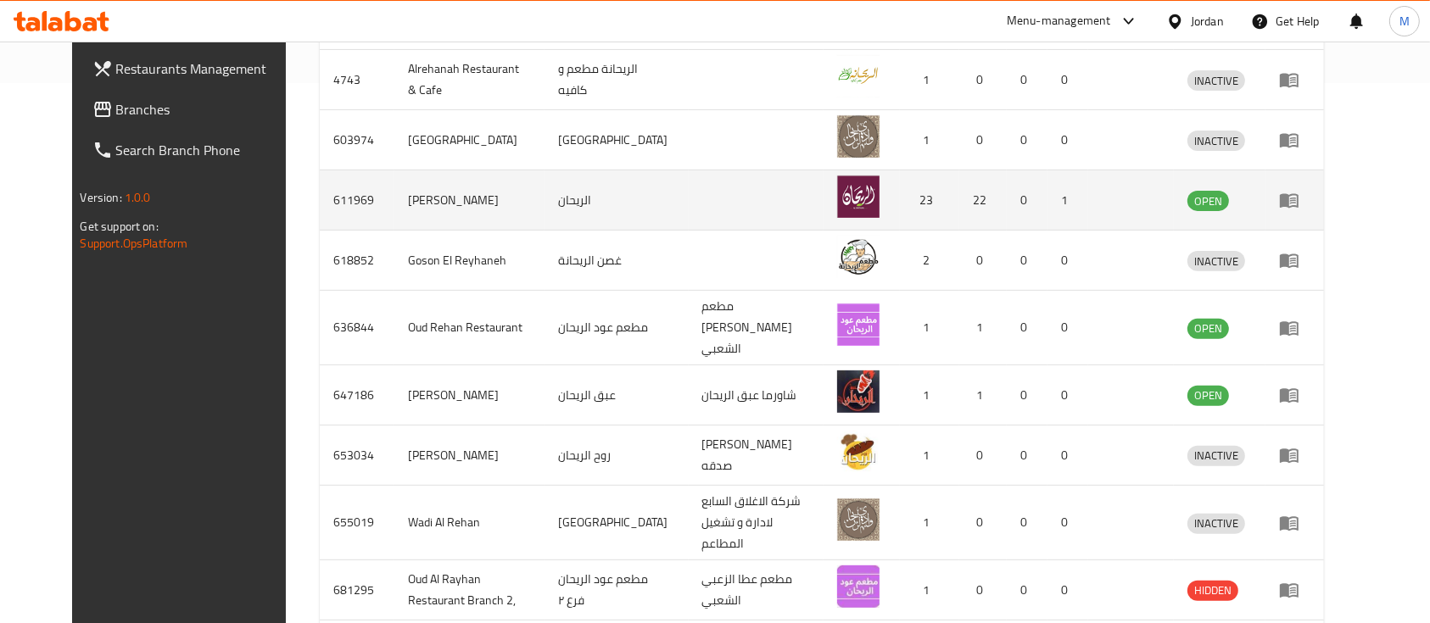
click at [1299, 203] on icon "enhanced table" at bounding box center [1289, 200] width 20 height 20
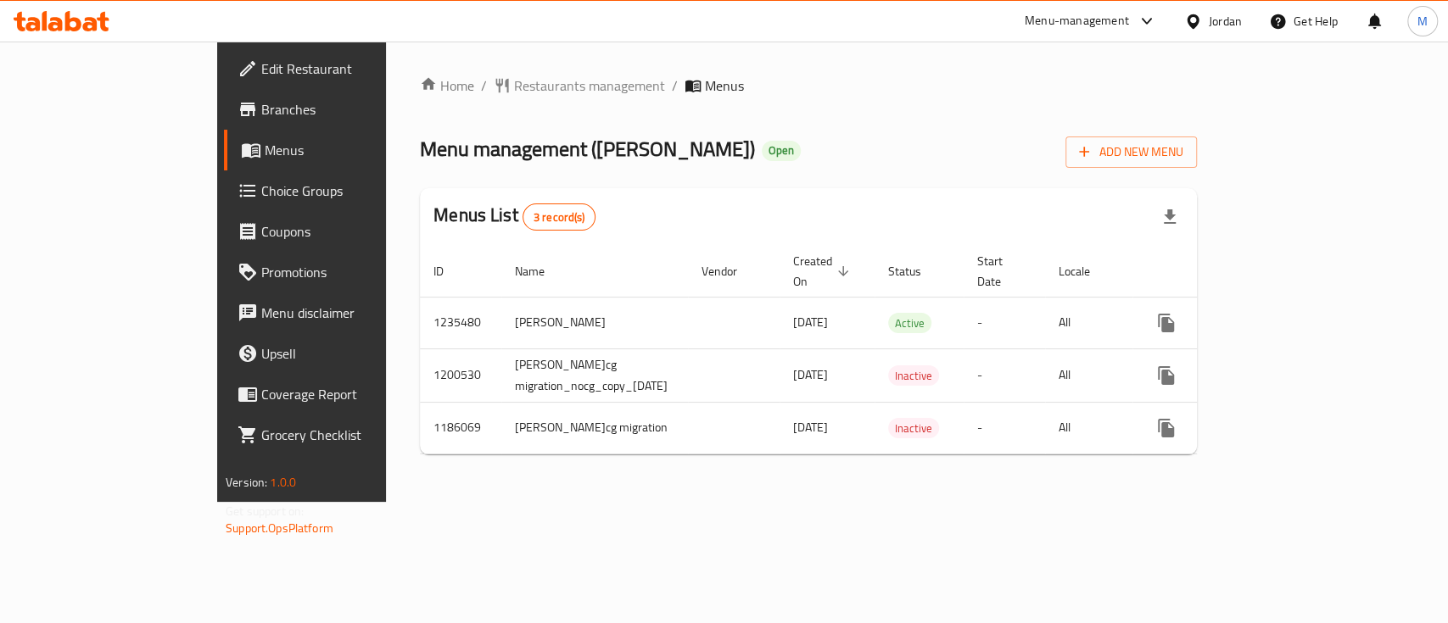
click at [261, 71] on span "Edit Restaurant" at bounding box center [353, 69] width 184 height 20
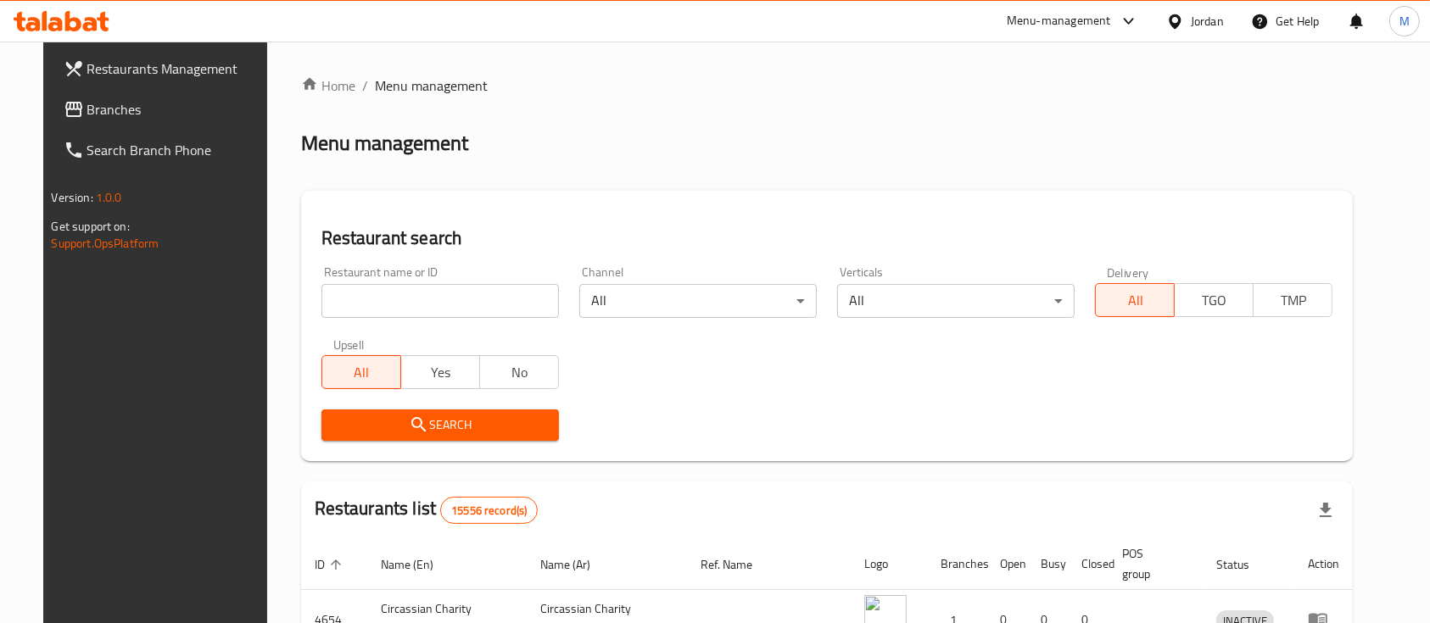
click at [402, 303] on input "search" at bounding box center [440, 301] width 238 height 34
type input "s"
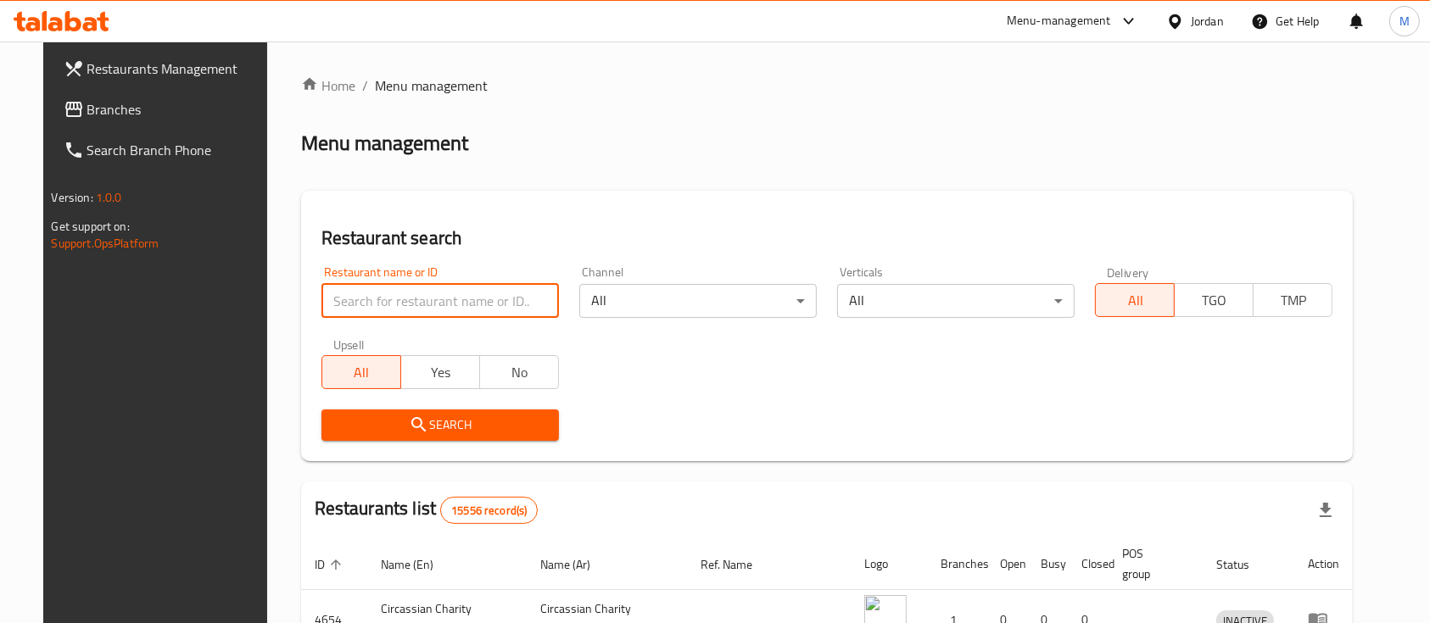
type input "g"
type input "car stars"
click button "Search" at bounding box center [440, 425] width 238 height 31
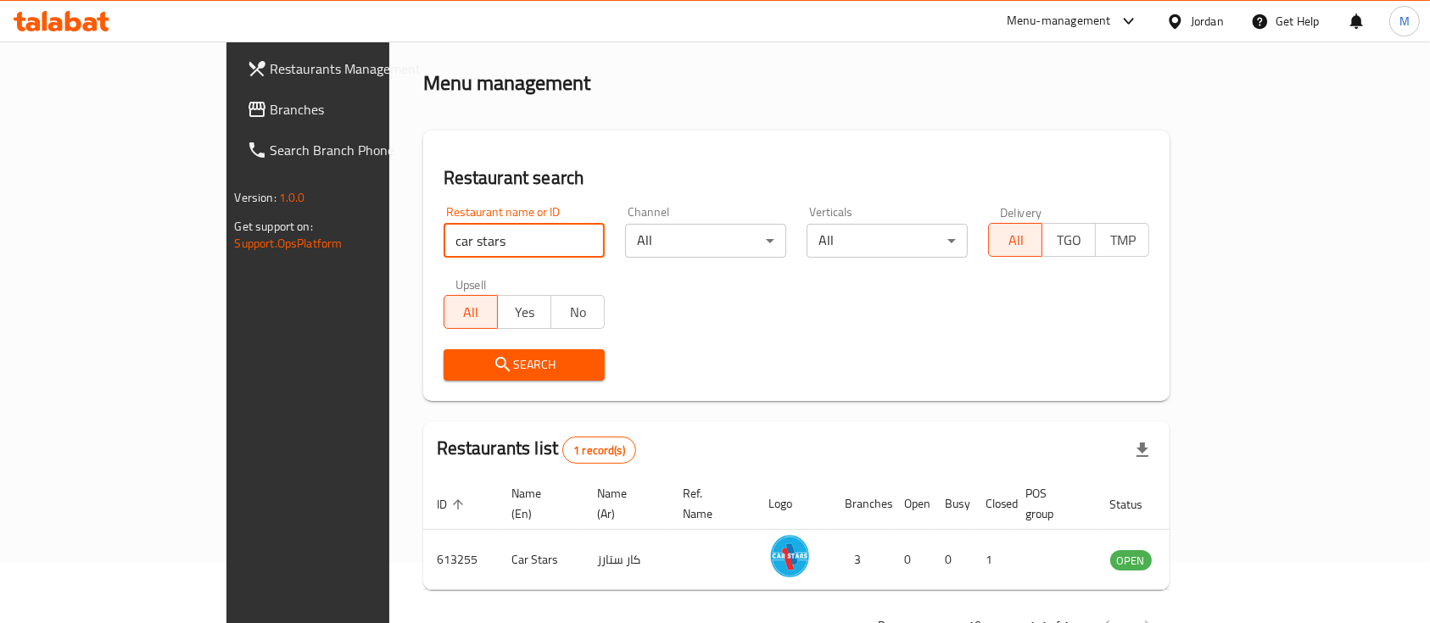
scroll to position [99, 0]
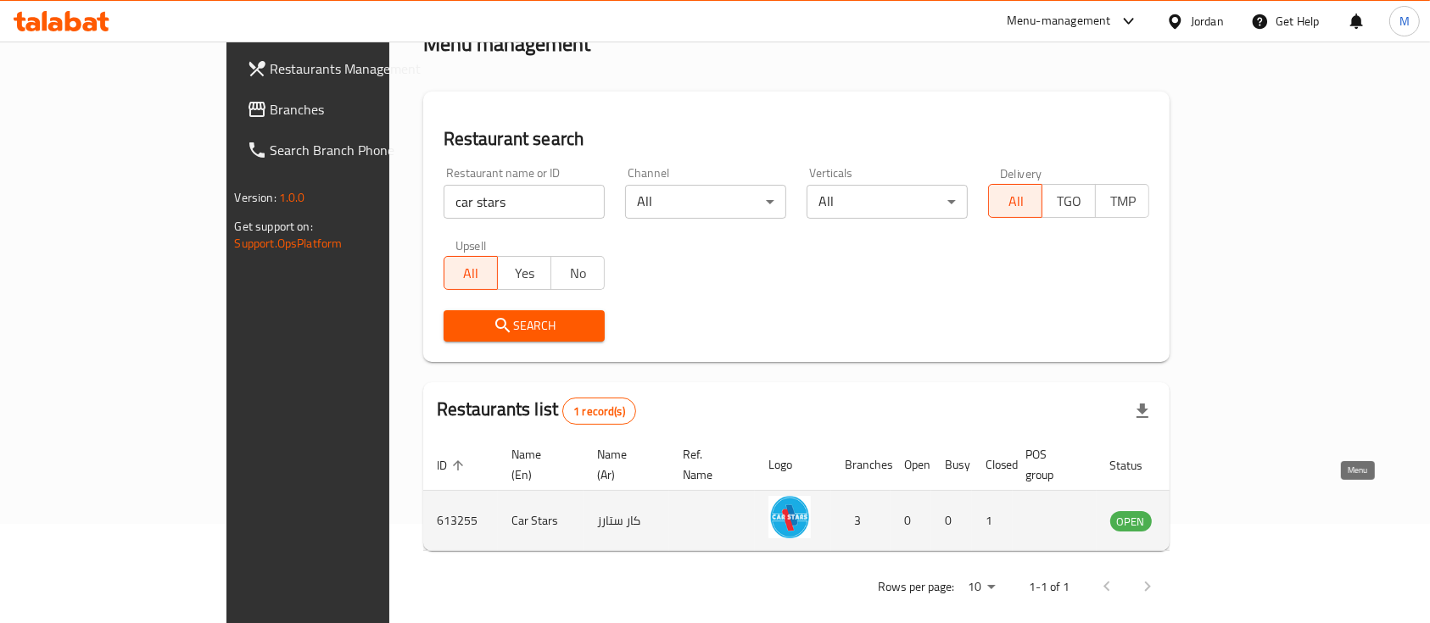
click at [1220, 511] on icon "enhanced table" at bounding box center [1209, 521] width 20 height 20
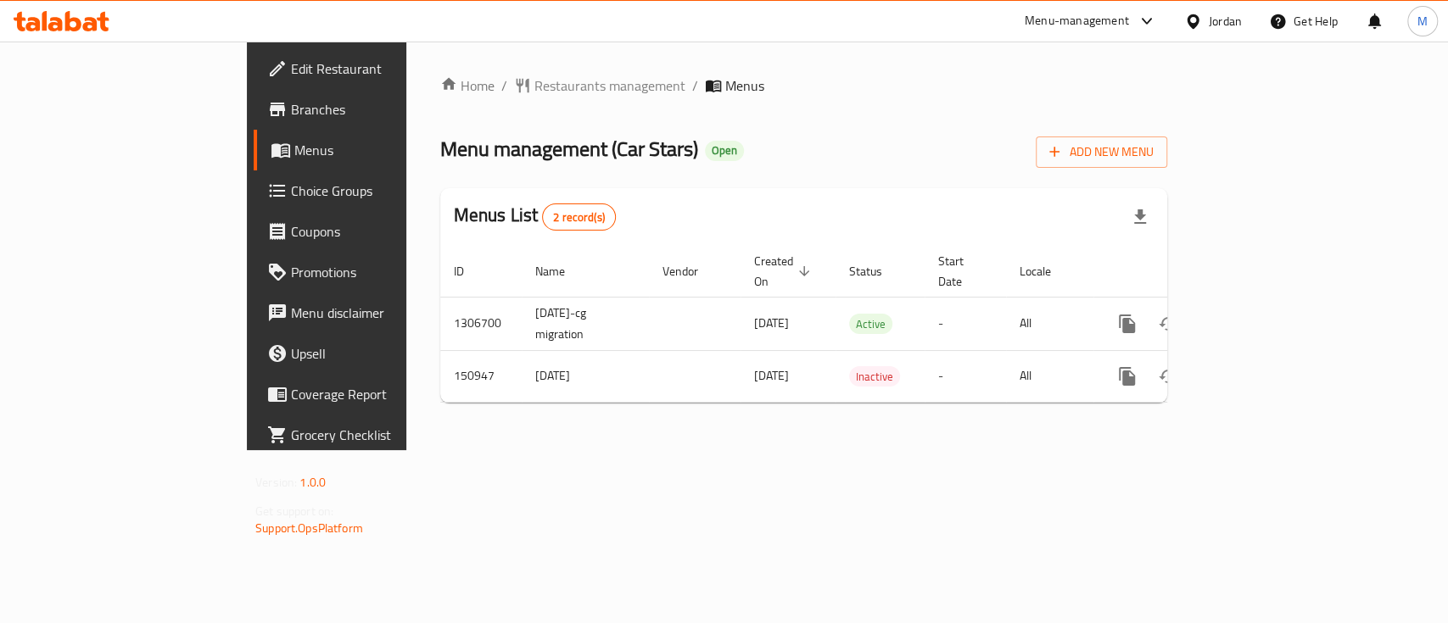
click at [291, 112] on span "Branches" at bounding box center [383, 109] width 184 height 20
